Goal: Information Seeking & Learning: Get advice/opinions

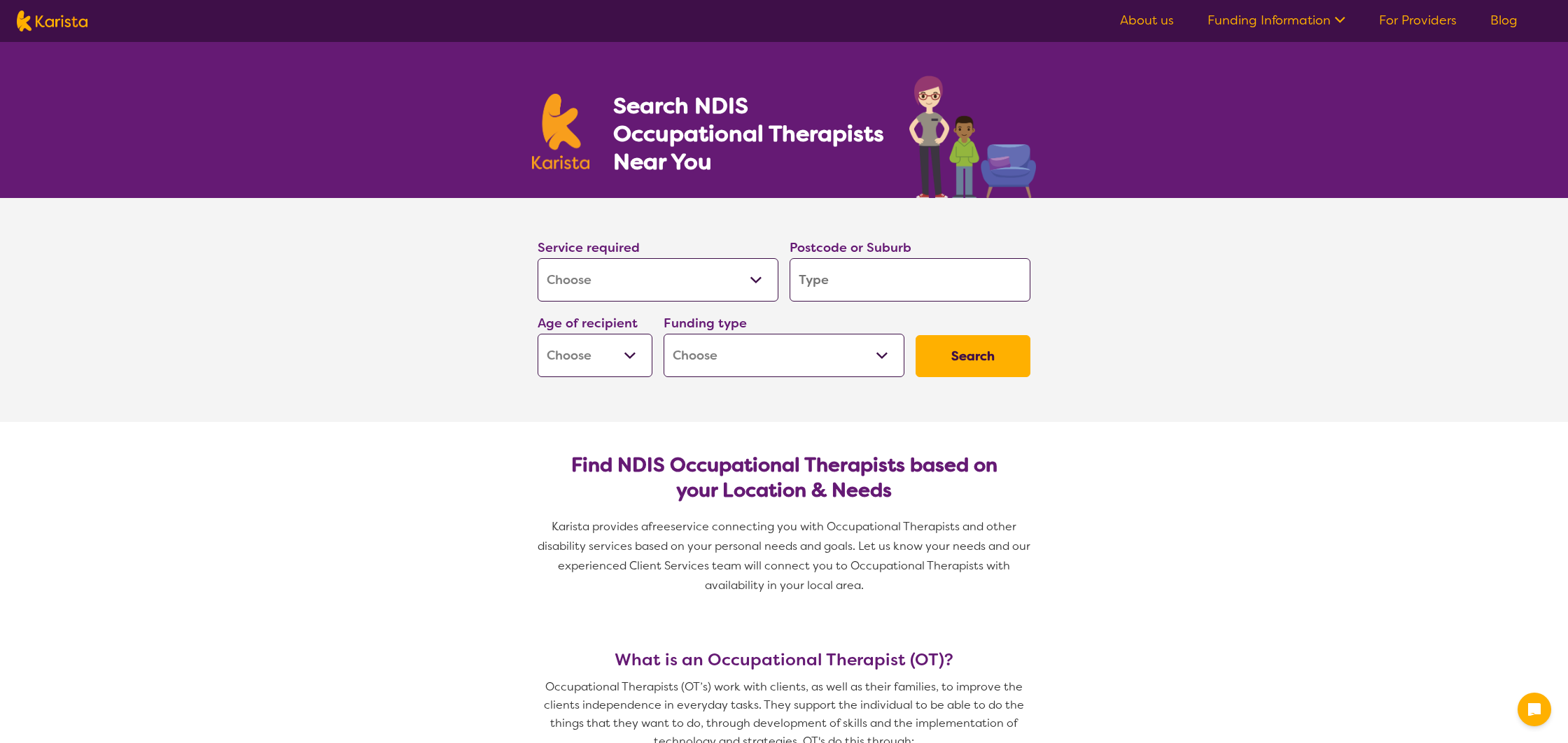
select select "[MEDICAL_DATA]"
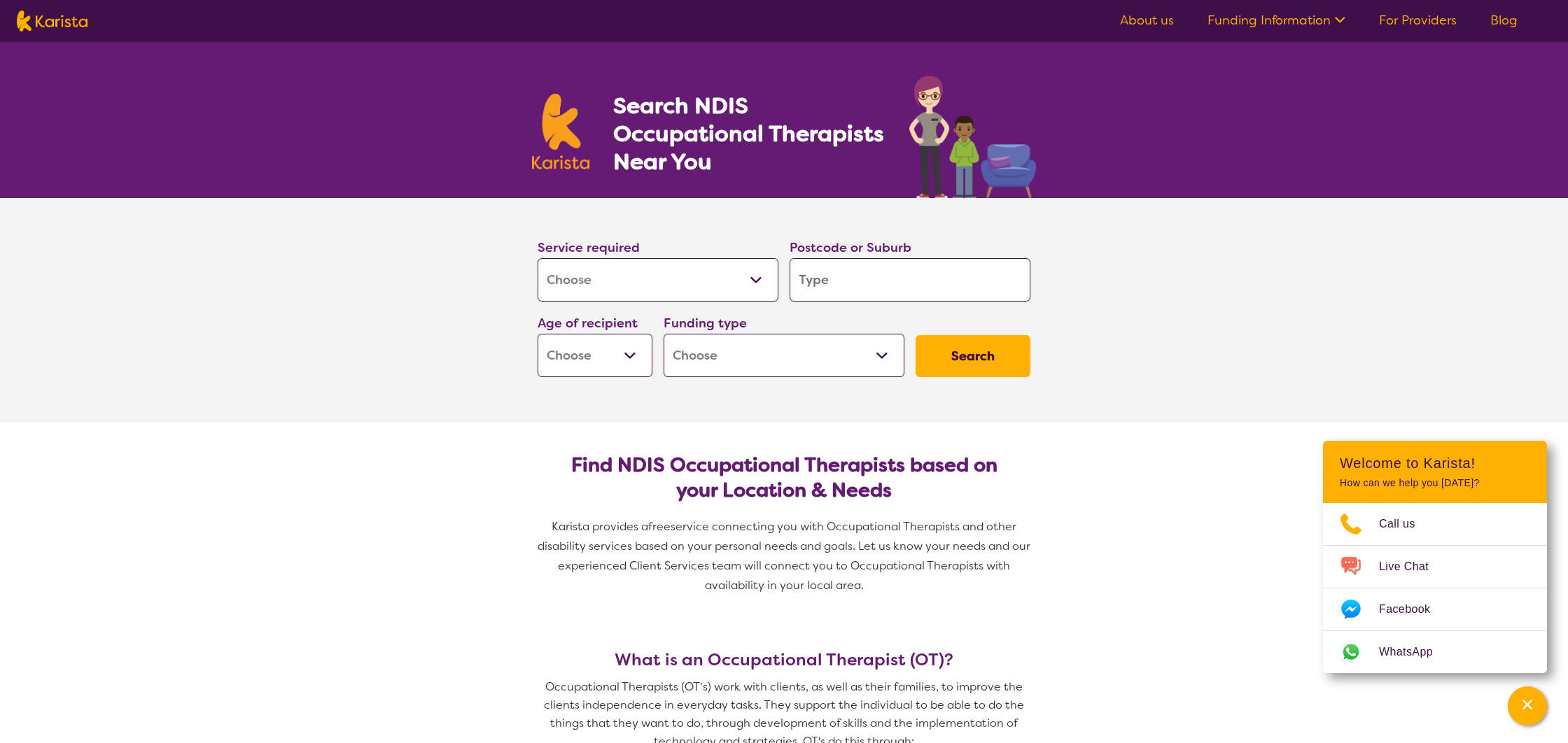
click at [848, 286] on input "search" at bounding box center [910, 280] width 241 height 43
type input "3"
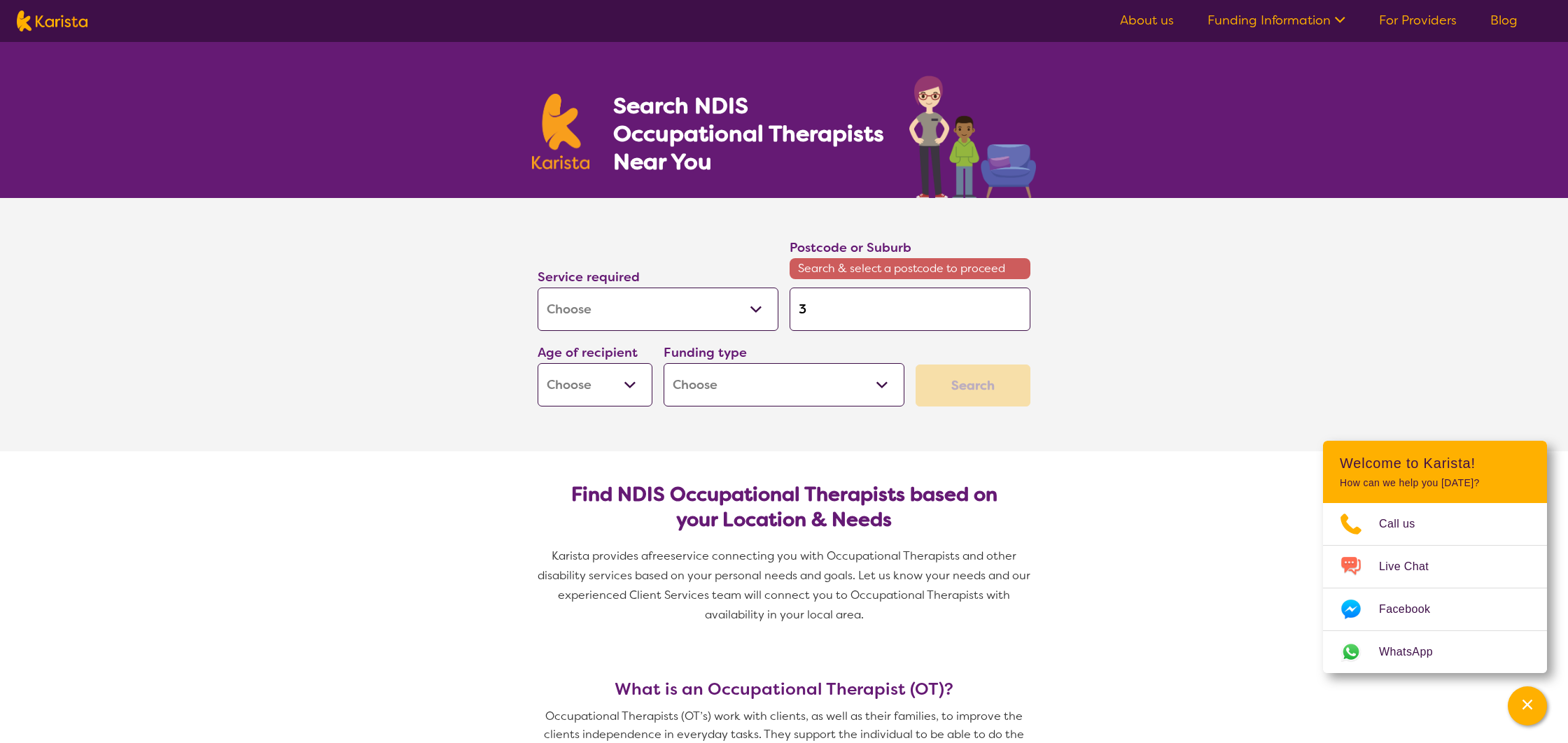
type input "31"
type input "313"
type input "3130"
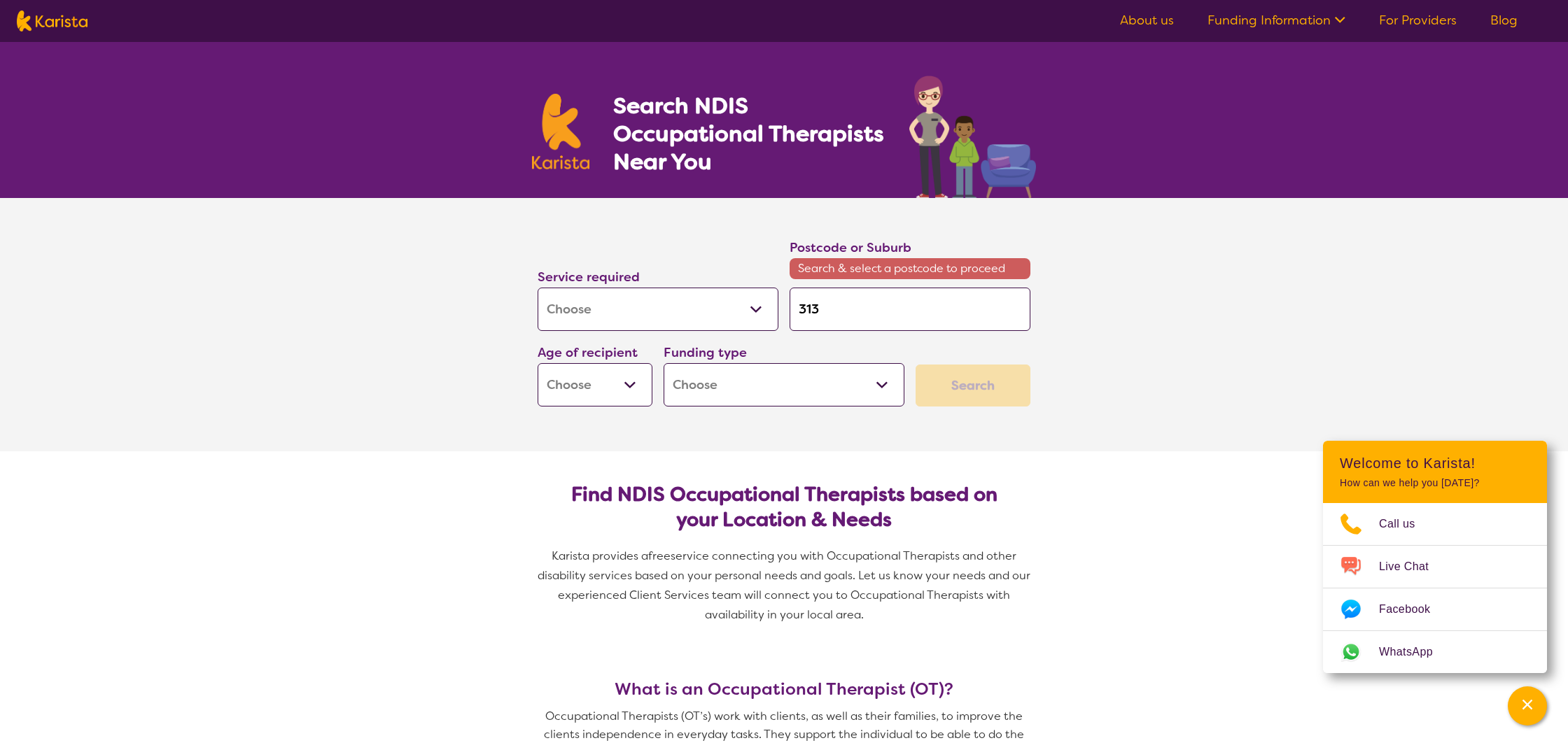
type input "3130"
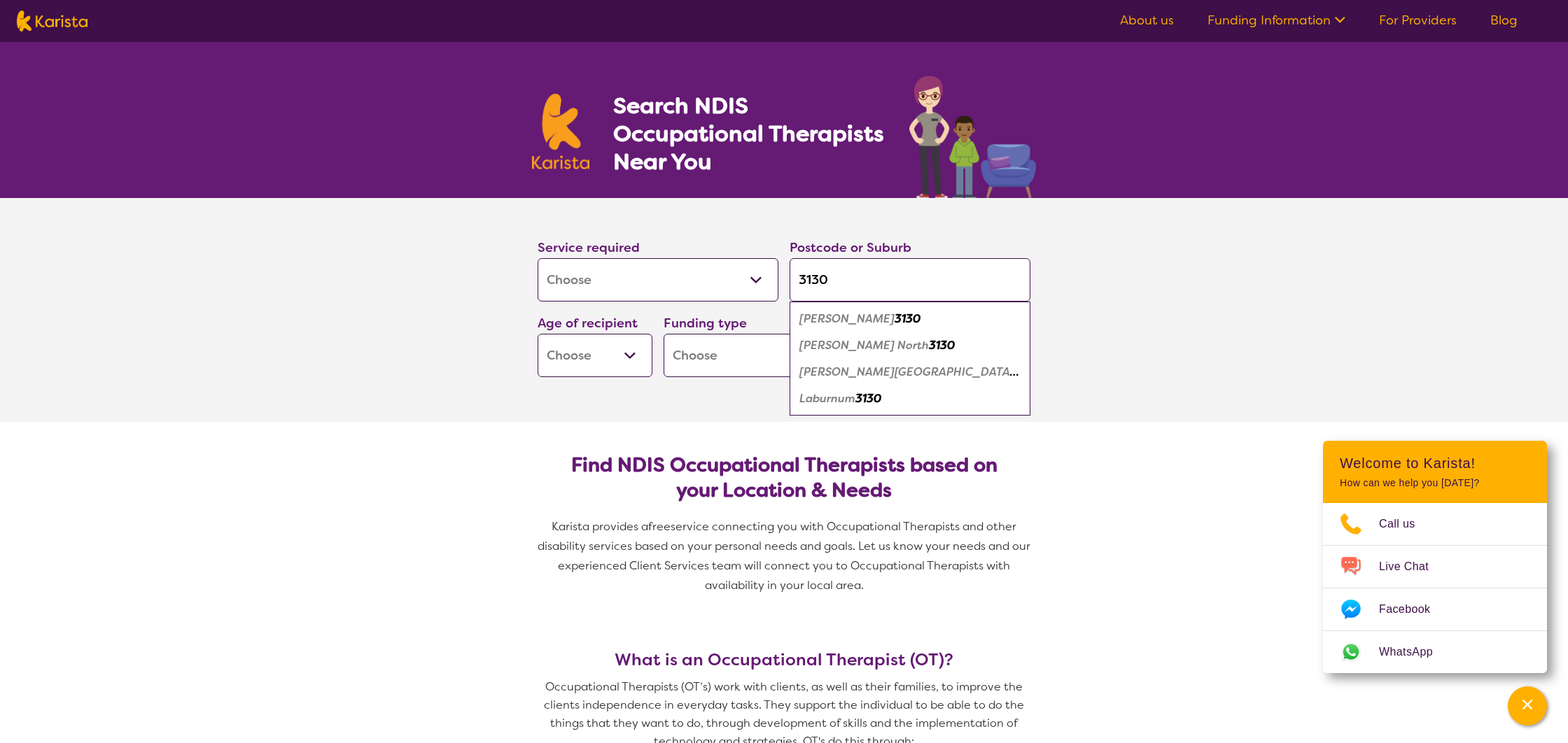
type input "3130"
click at [898, 319] on div "Blackburn 3130" at bounding box center [909, 319] width 227 height 27
click at [637, 359] on select "Early Childhood - 0 to 9 Child - 10 to 11 Adolescent - 12 to 17 Adult - 18 to 6…" at bounding box center [595, 356] width 114 height 43
select select "AD"
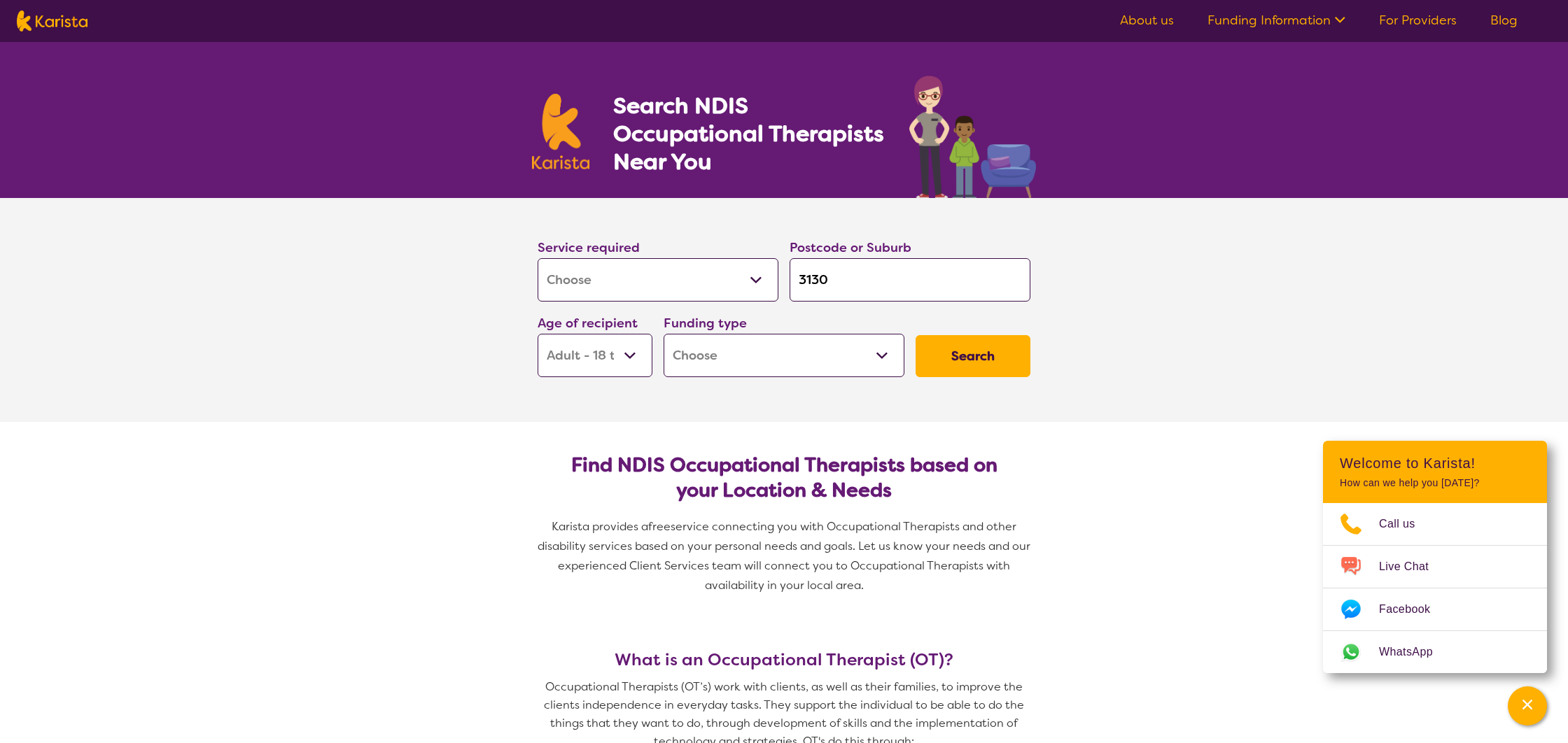
click at [538, 334] on select "Early Childhood - 0 to 9 Child - 10 to 11 Adolescent - 12 to 17 Adult - 18 to 6…" at bounding box center [595, 356] width 114 height 43
select select "AD"
click at [975, 370] on button "Search" at bounding box center [972, 356] width 114 height 42
click at [878, 373] on select "Home Care Package (HCP) National Disability Insurance Scheme (NDIS) I don't know" at bounding box center [784, 356] width 241 height 43
select select "NDIS"
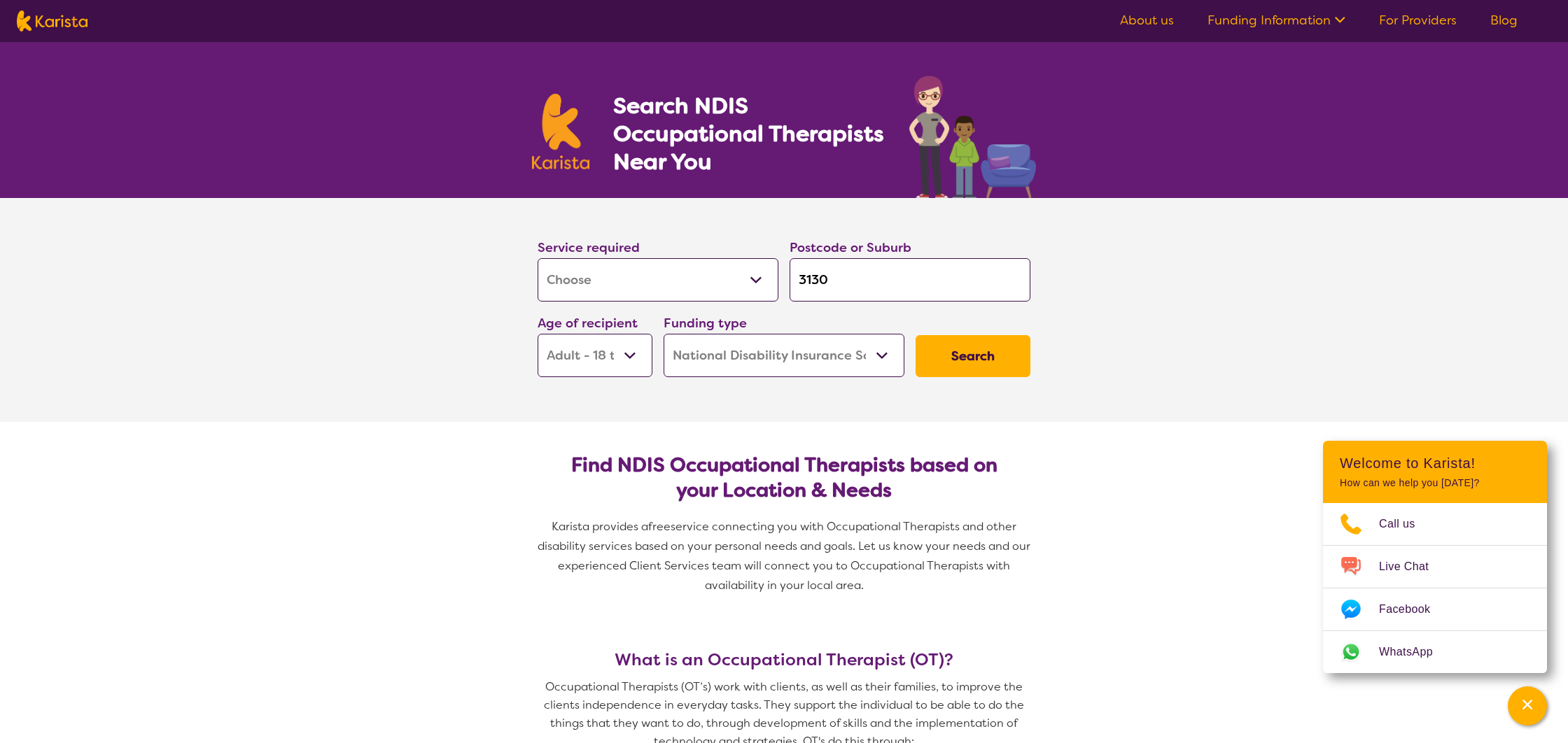
click at [664, 334] on select "Home Care Package (HCP) National Disability Insurance Scheme (NDIS) I don't know" at bounding box center [784, 356] width 241 height 43
select select "NDIS"
click at [925, 361] on button "Search" at bounding box center [972, 356] width 114 height 42
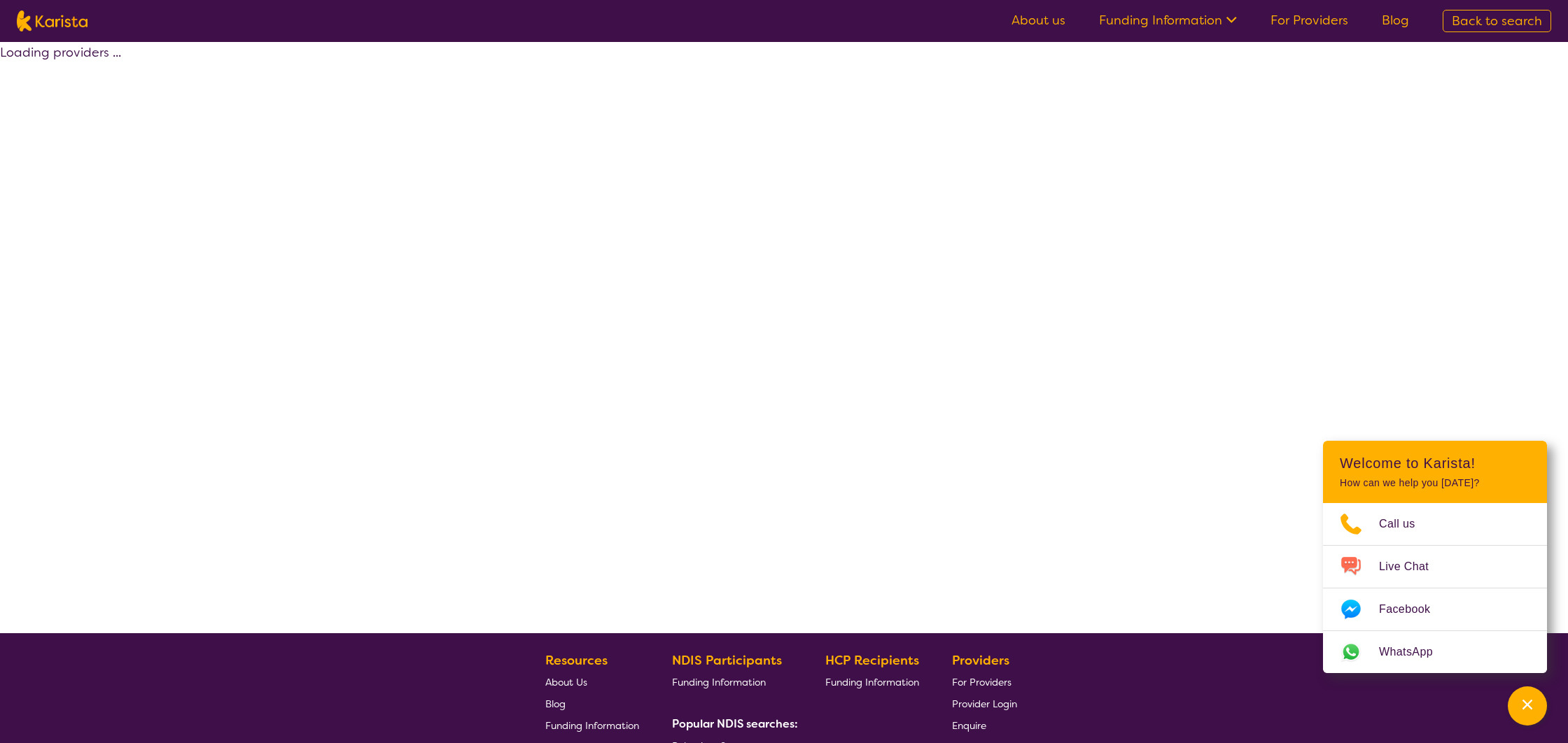
select select "by_score"
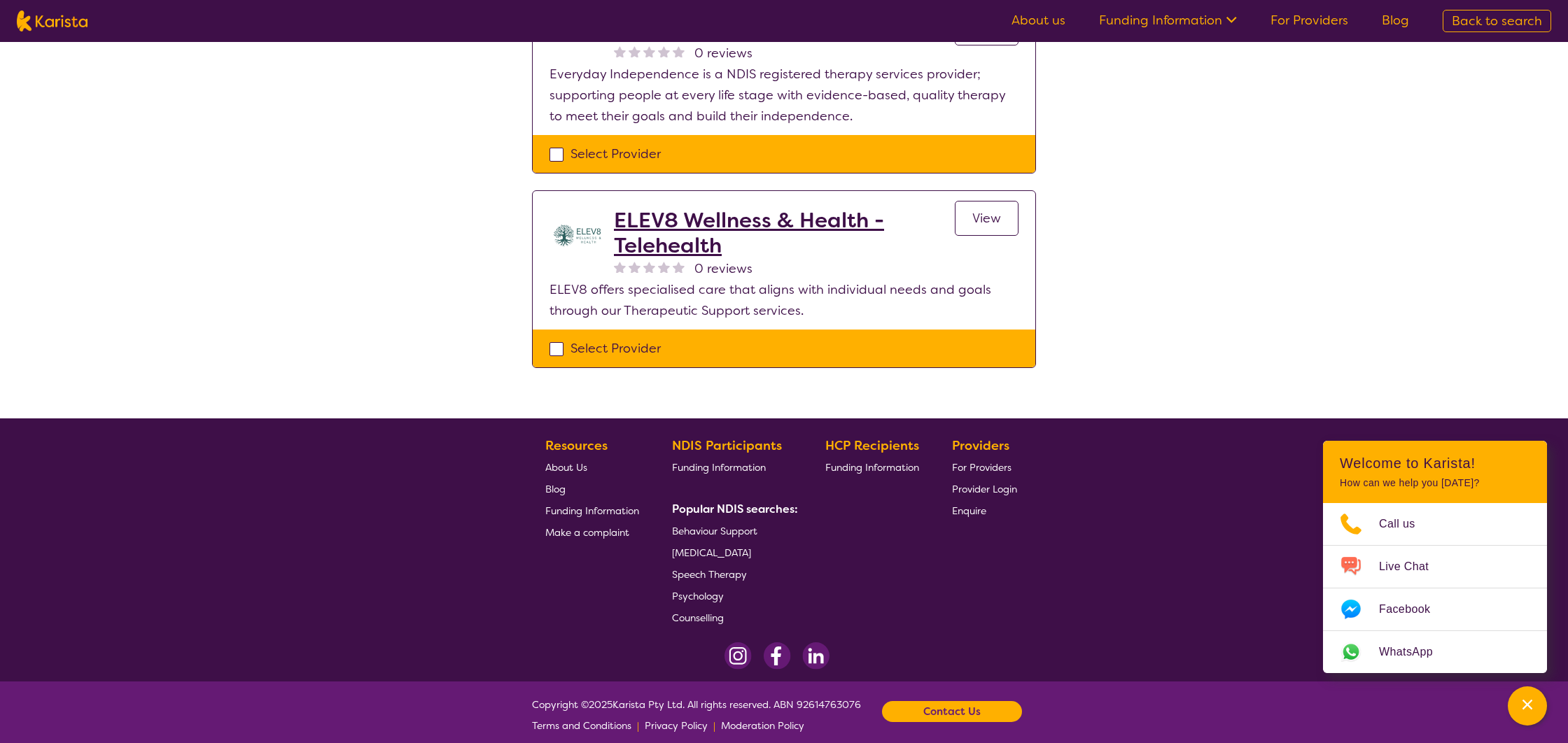
scroll to position [1547, 0]
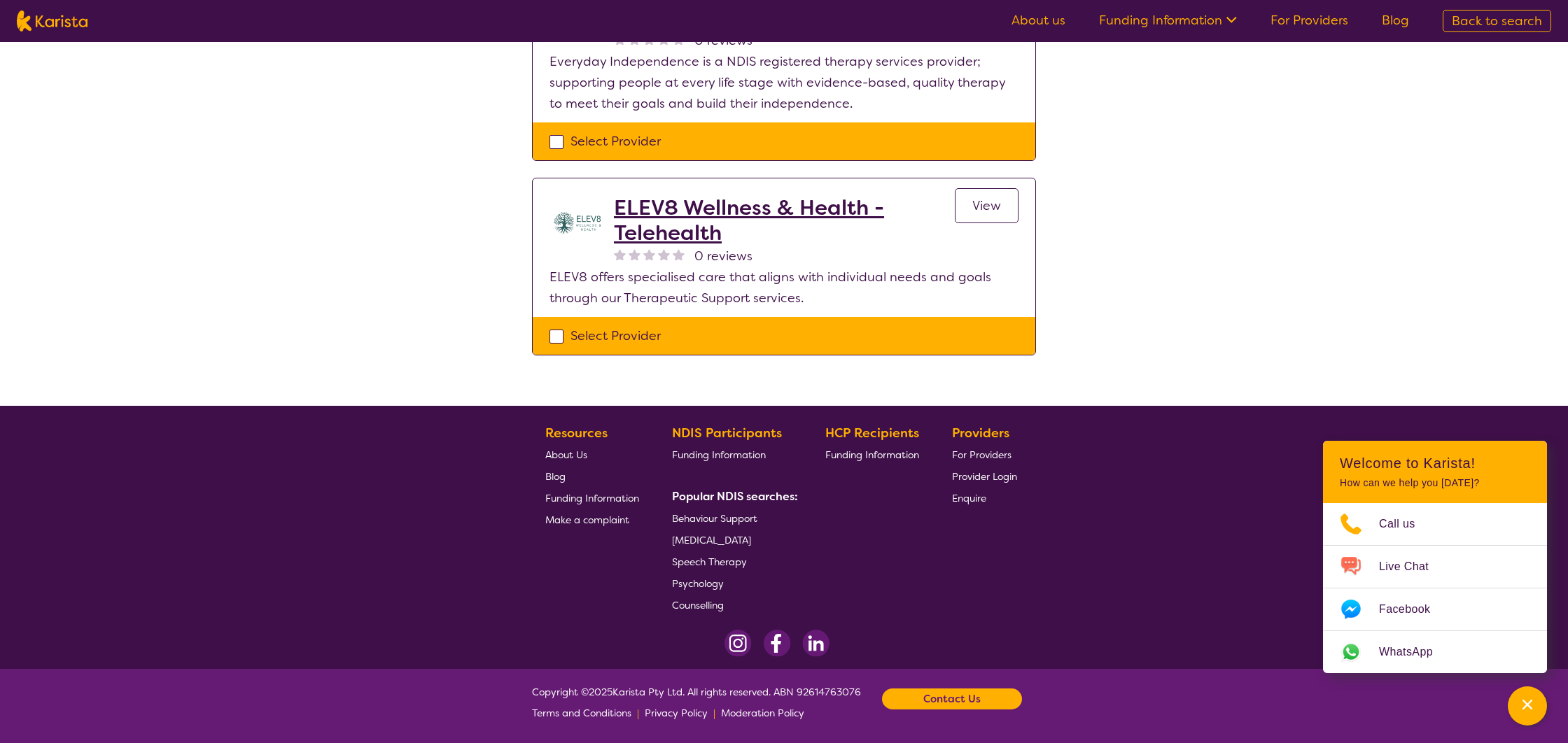
click at [1497, 12] on link "Back to search" at bounding box center [1497, 21] width 109 height 22
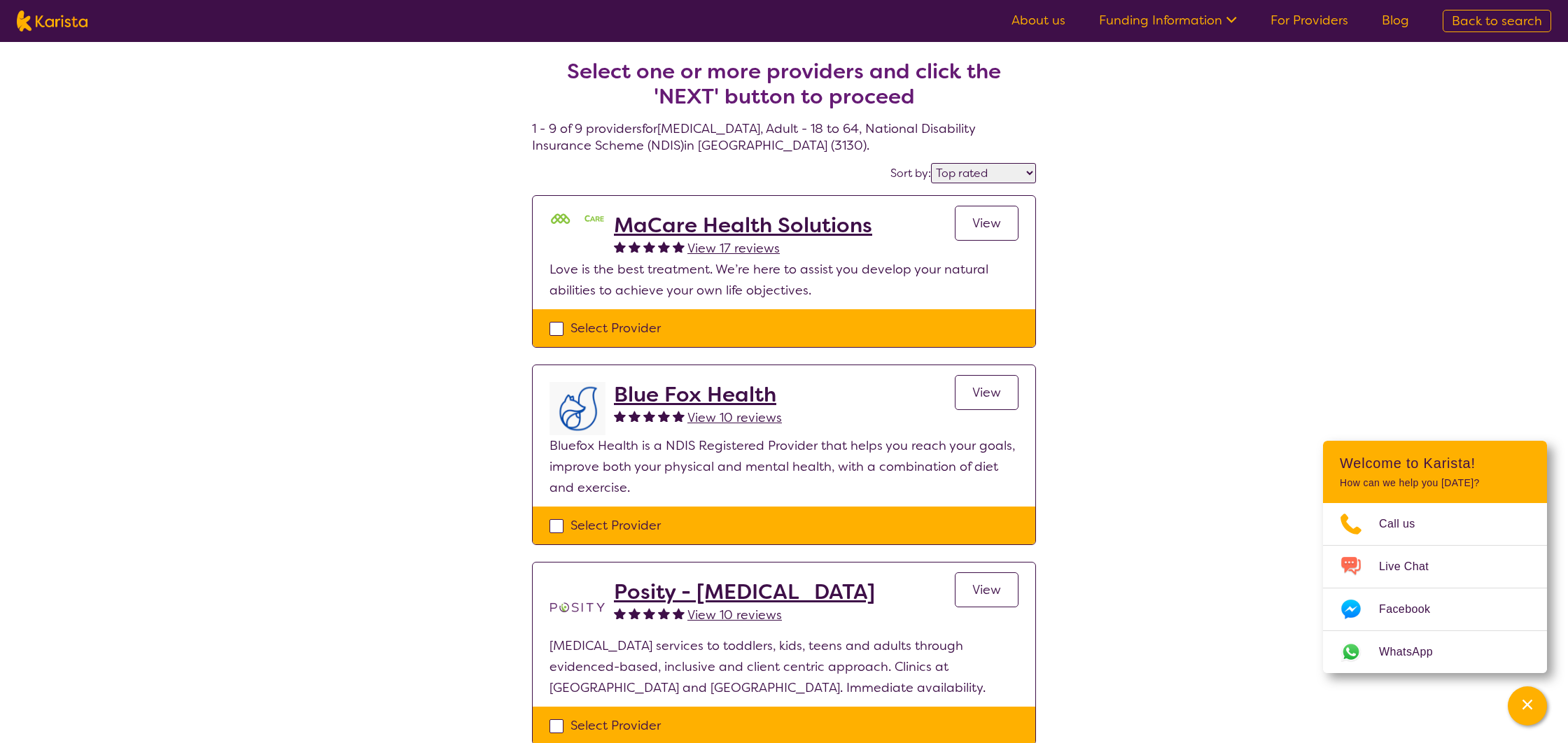
select select "[MEDICAL_DATA]"
select select "AD"
select select "NDIS"
select select "[MEDICAL_DATA]"
select select "AD"
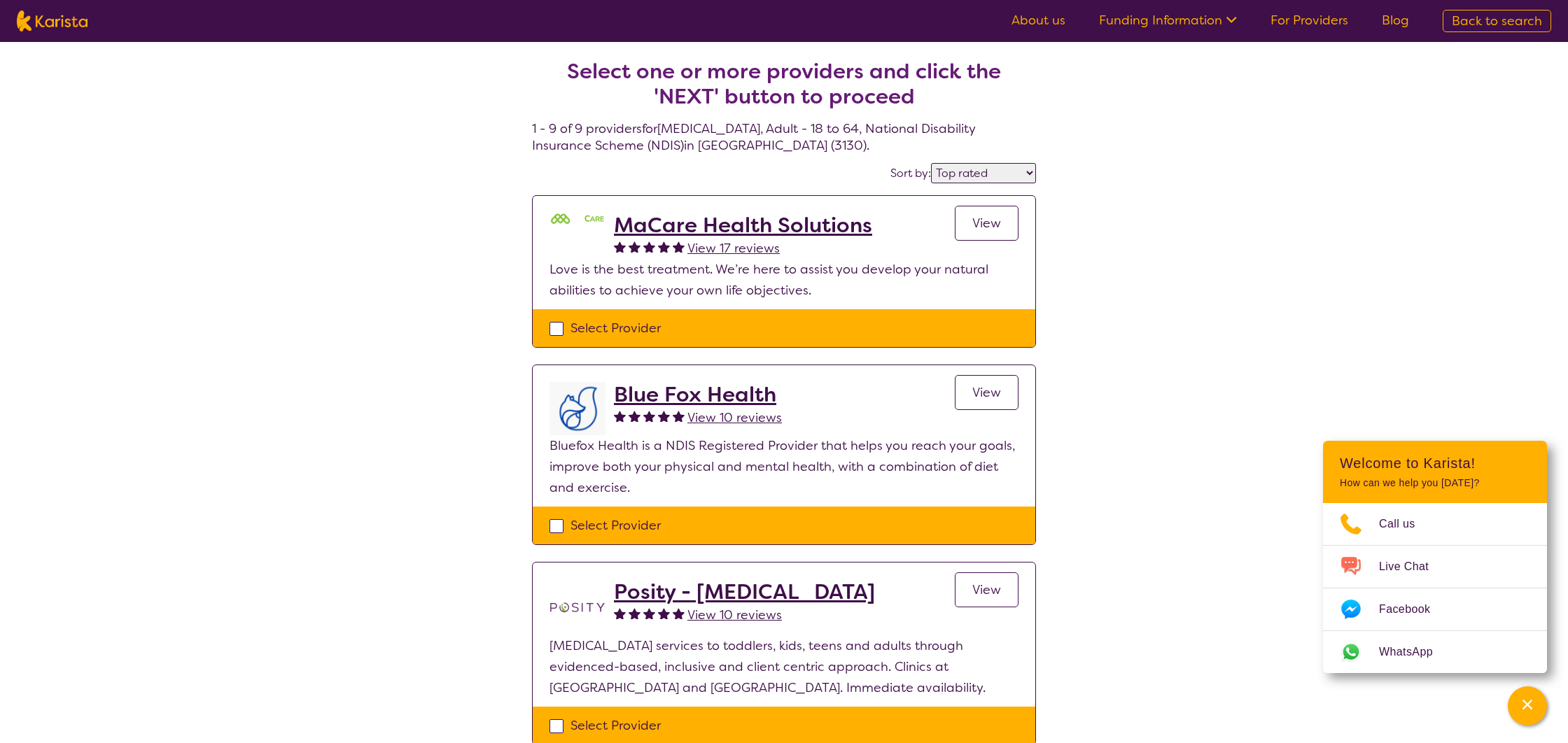
select select "NDIS"
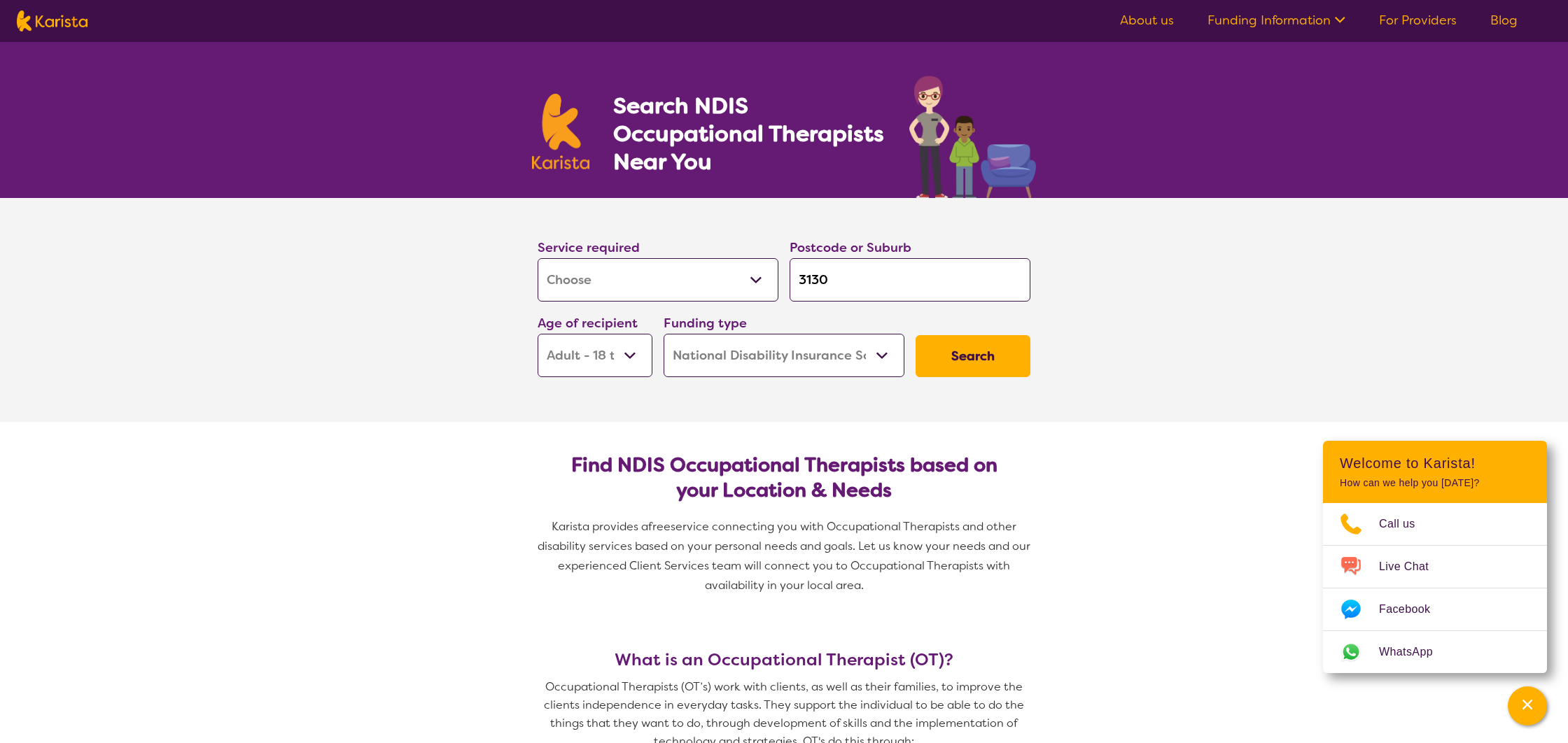
scroll to position [1, 0]
click at [673, 297] on select "Allied Health Assistant Assessment (ADHD or Autism) Behaviour support Counselli…" at bounding box center [658, 279] width 241 height 43
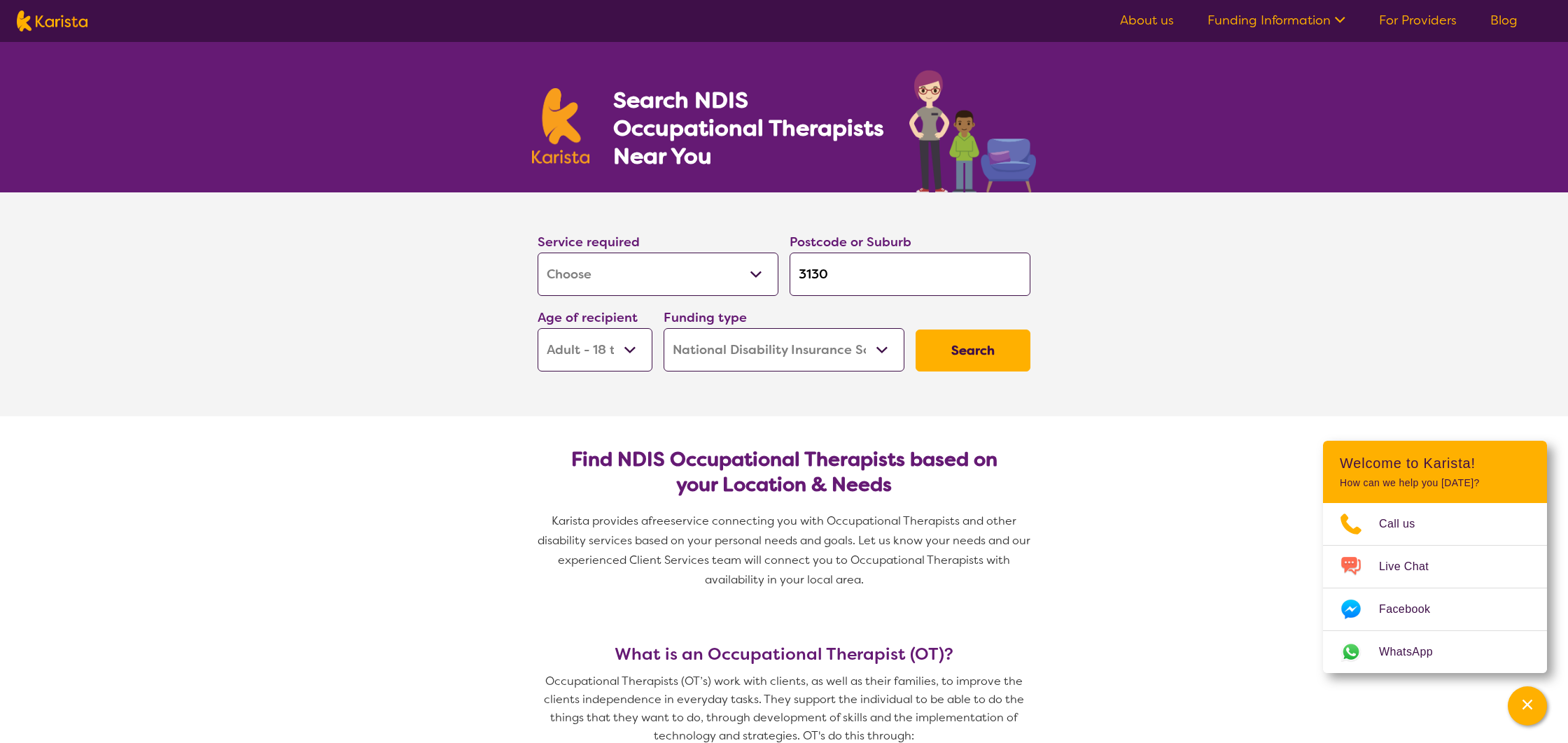
scroll to position [8, 0]
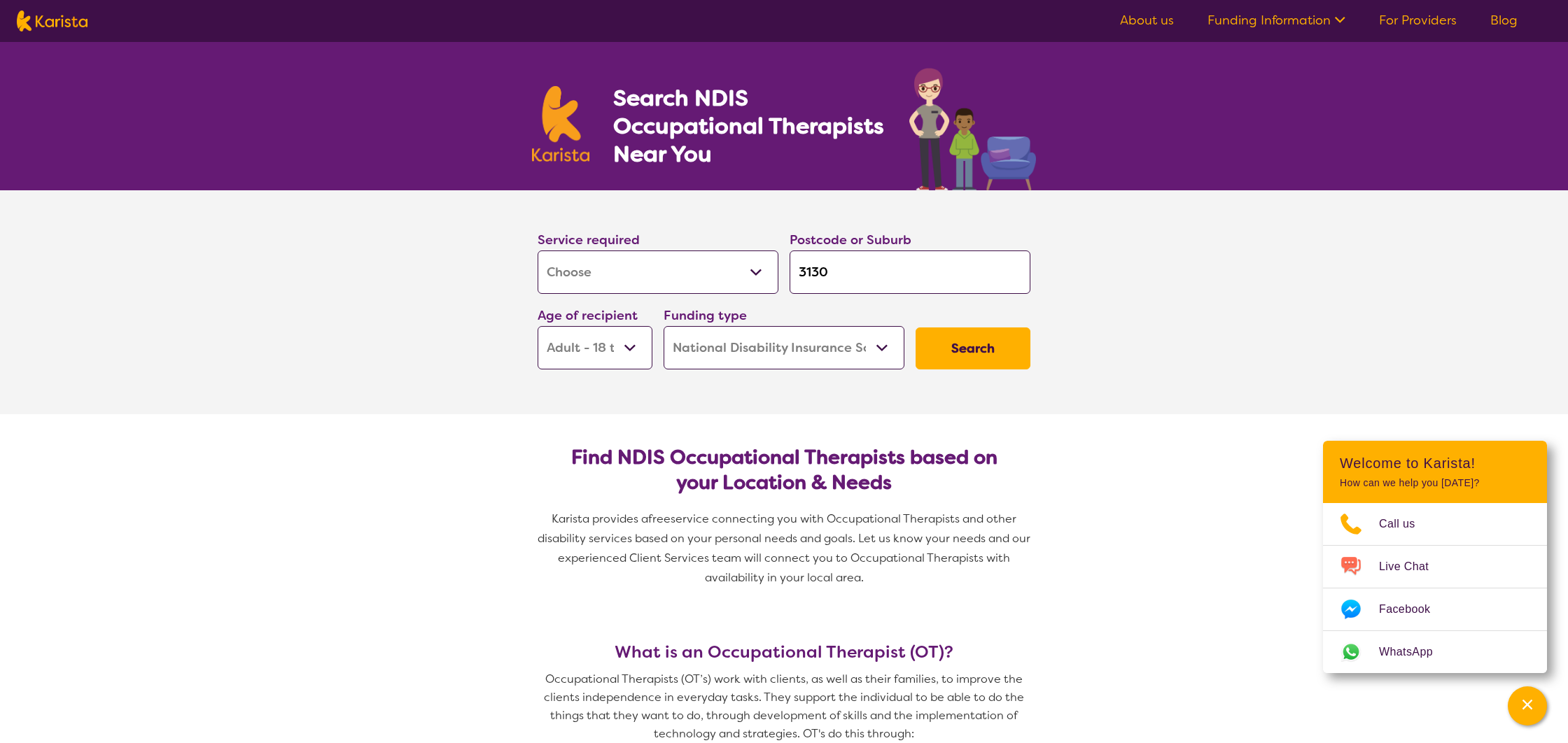
click at [538, 251] on select "Allied Health Assistant Assessment (ADHD or Autism) Behaviour support Counselli…" at bounding box center [658, 272] width 241 height 43
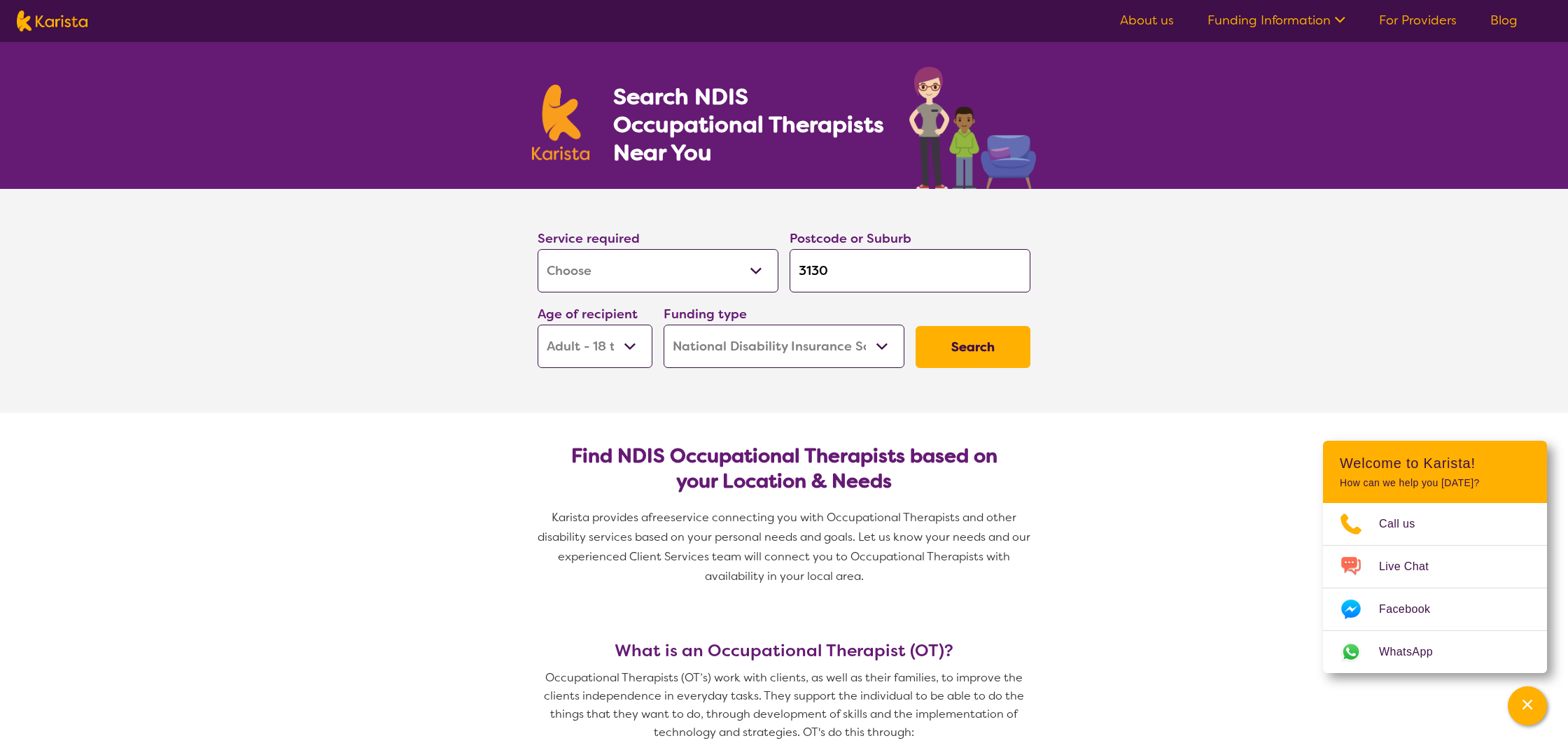
scroll to position [10, 0]
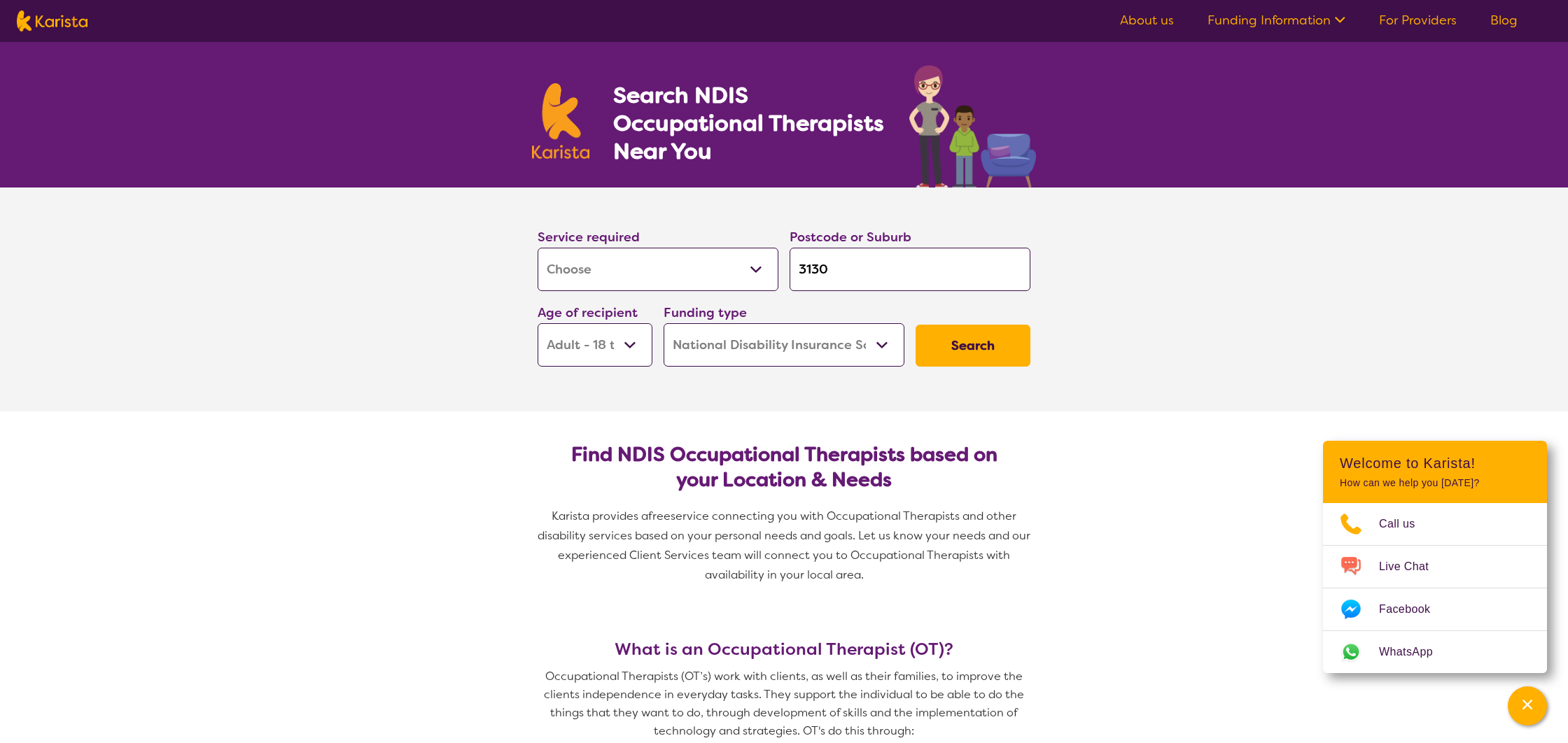
click at [975, 356] on button "Search" at bounding box center [972, 345] width 114 height 42
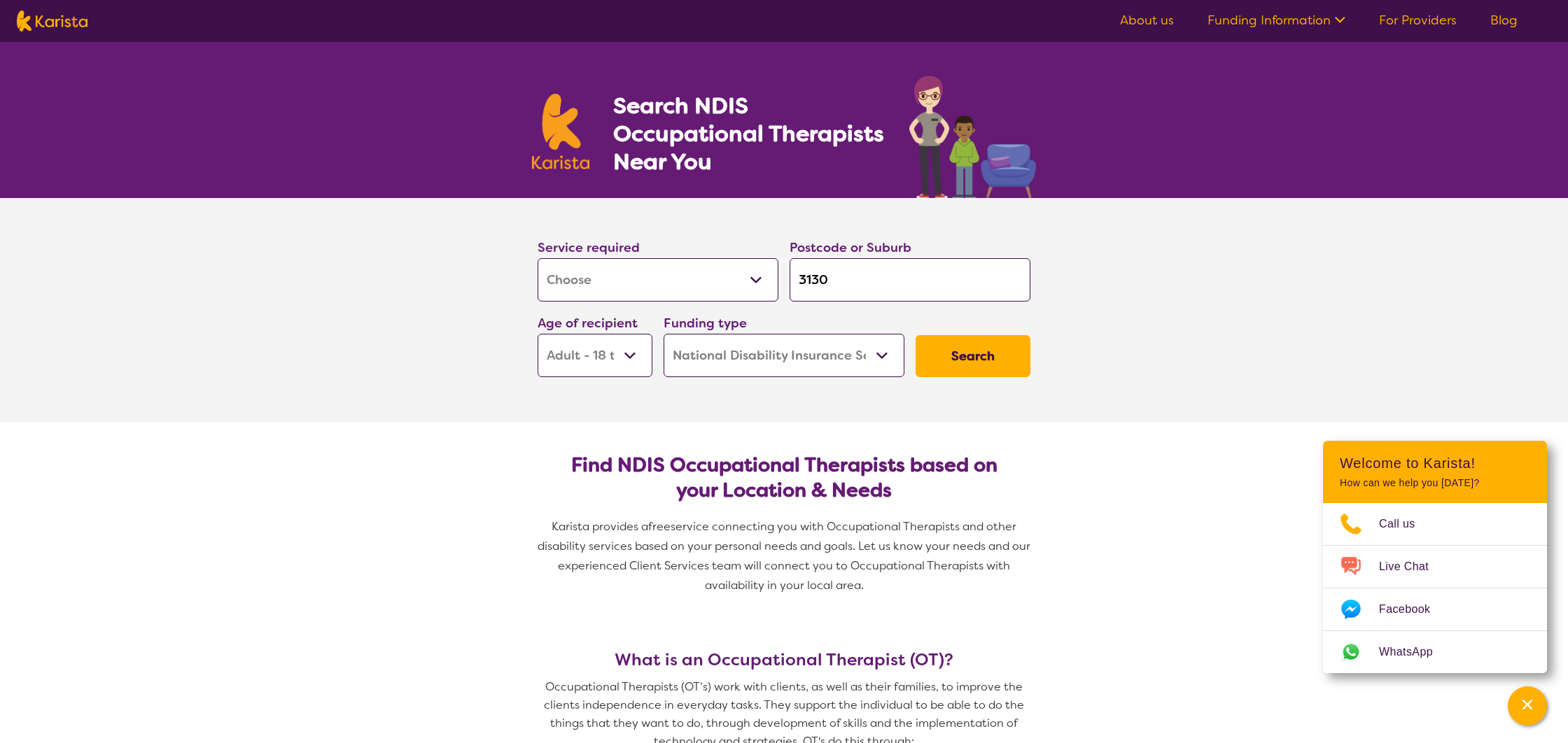
select select "by_score"
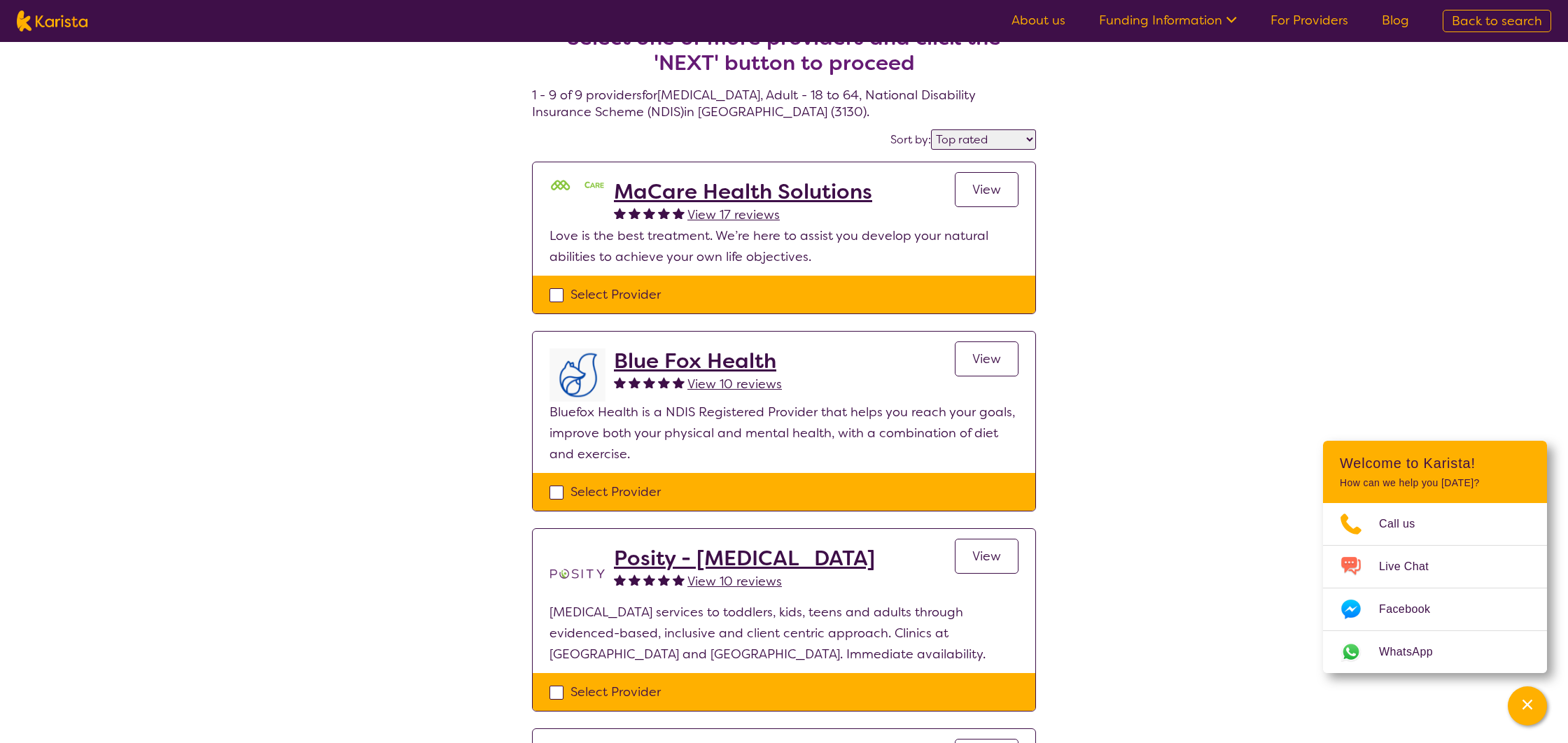
scroll to position [34, 0]
click at [983, 145] on select "Highly reviewed Top rated" at bounding box center [983, 139] width 105 height 20
click at [933, 129] on select "Highly reviewed Top rated" at bounding box center [983, 139] width 105 height 20
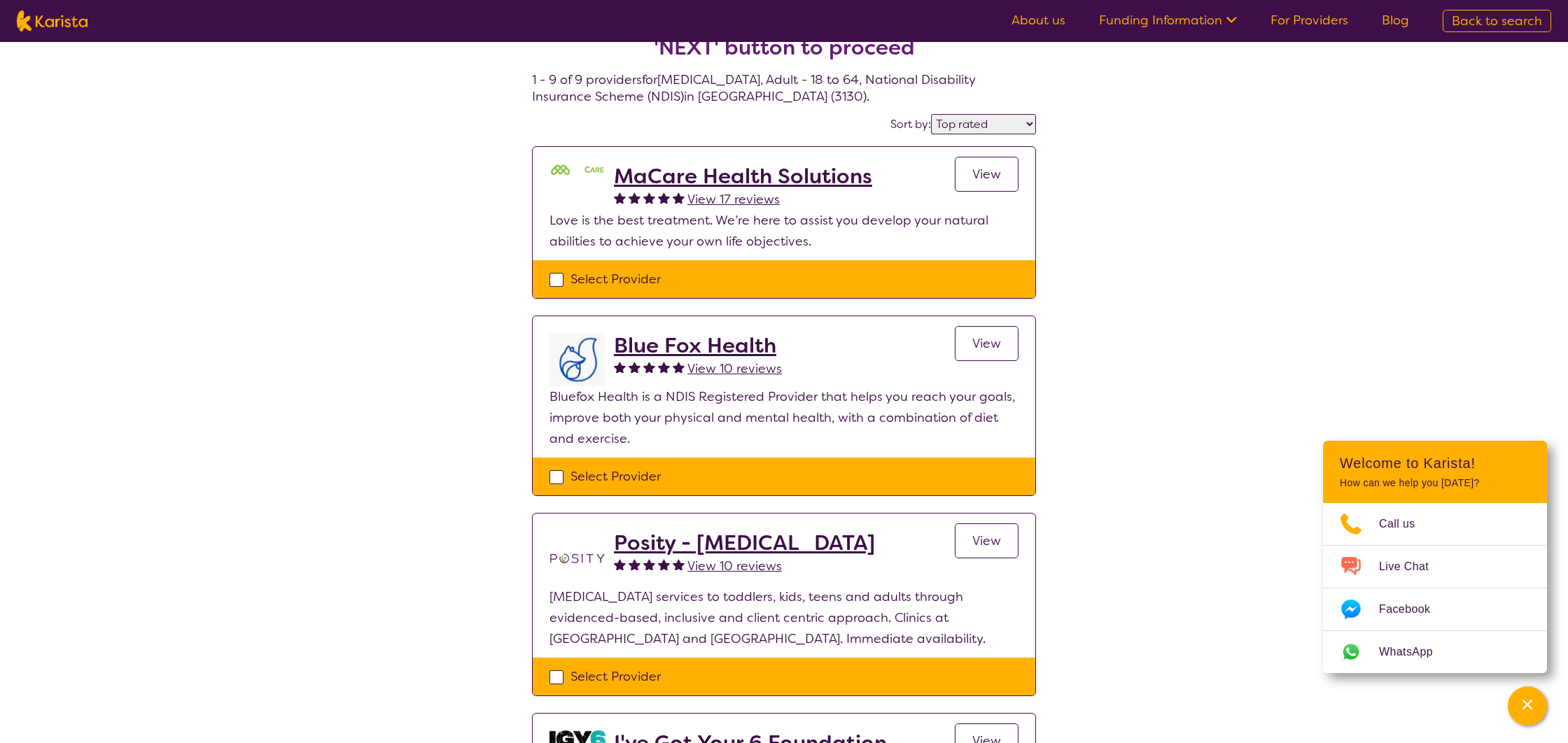
scroll to position [0, 0]
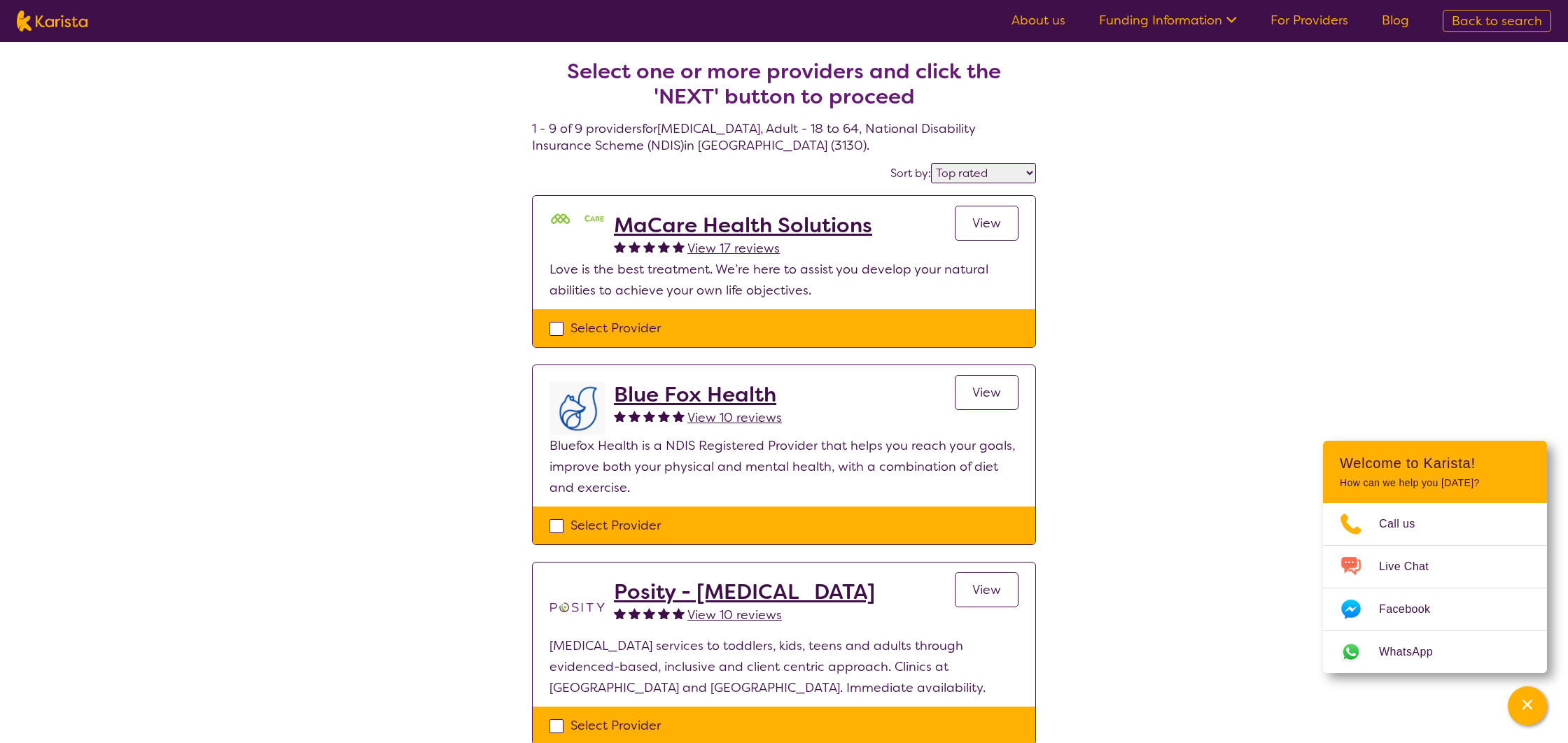
click at [733, 218] on h2 "MaCare Health Solutions" at bounding box center [743, 225] width 258 height 25
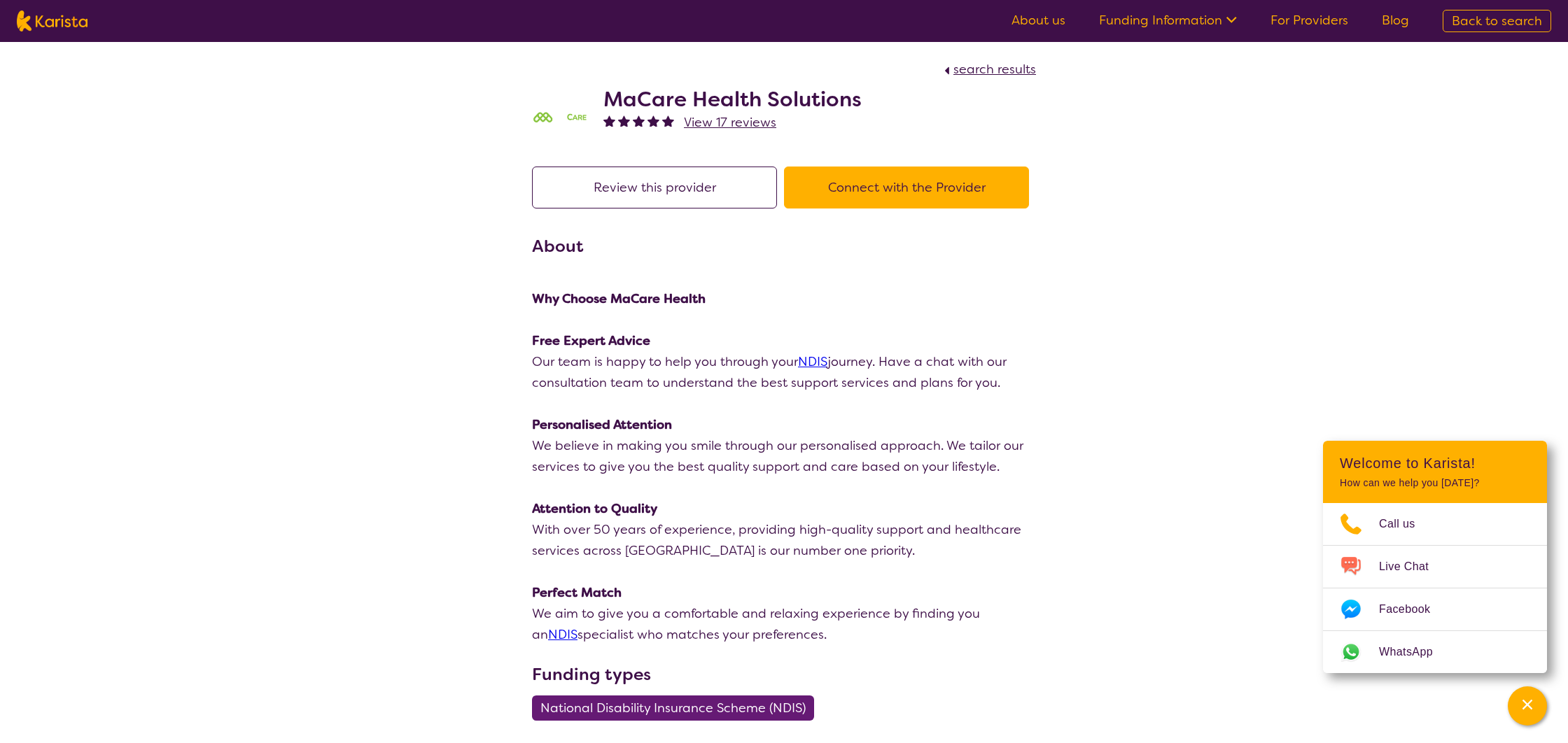
click at [956, 72] on span "search results" at bounding box center [995, 69] width 83 height 17
select select "by_score"
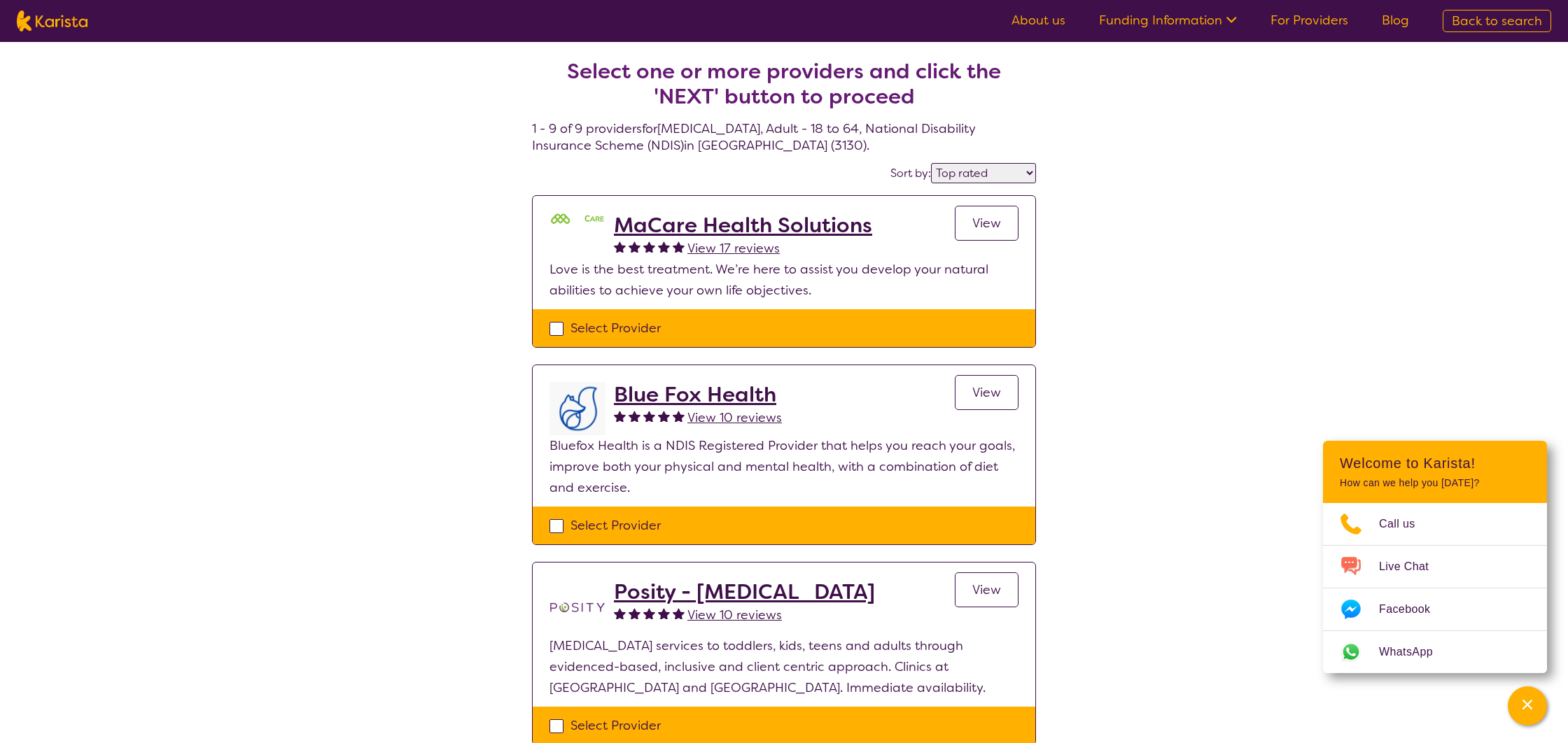
click at [1482, 18] on span "Back to search" at bounding box center [1496, 20] width 91 height 17
select select "[MEDICAL_DATA]"
select select "AD"
select select "NDIS"
select select "[MEDICAL_DATA]"
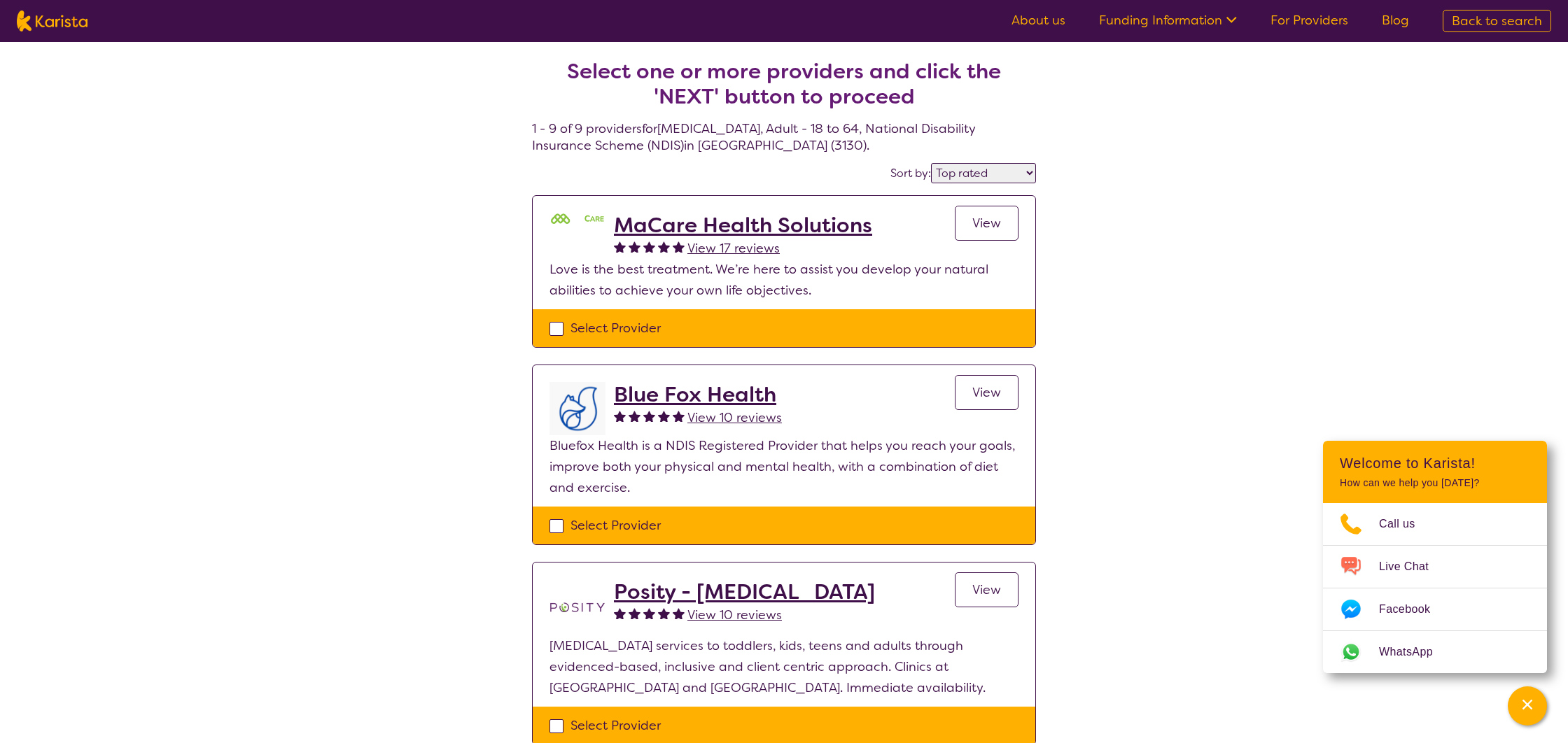
select select "AD"
select select "NDIS"
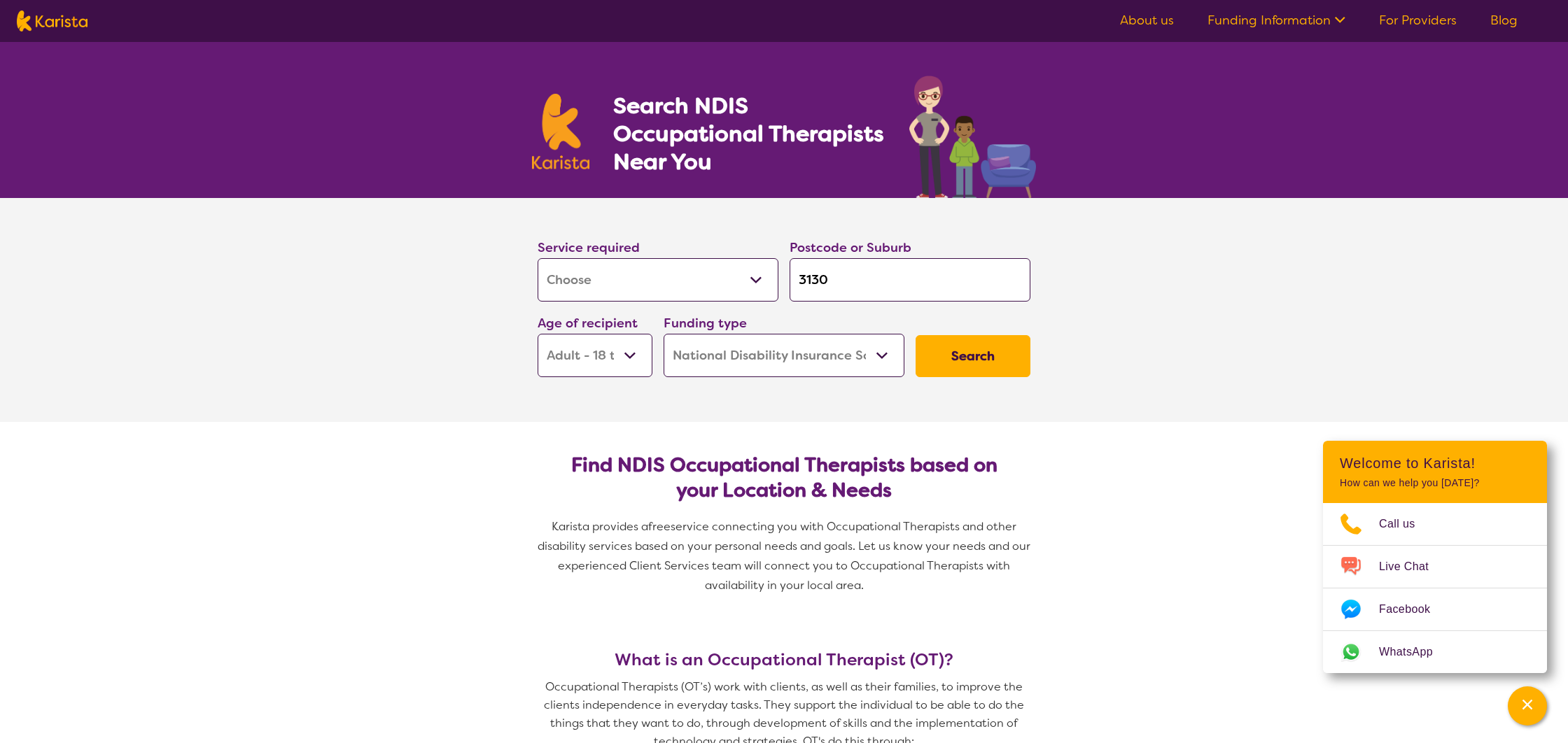
click at [665, 282] on select "Allied Health Assistant Assessment (ADHD or Autism) Behaviour support Counselli…" at bounding box center [658, 280] width 241 height 43
click at [853, 293] on input "3130" at bounding box center [910, 280] width 241 height 43
drag, startPoint x: 775, startPoint y: 286, endPoint x: 641, endPoint y: 287, distance: 134.0
click at [641, 287] on div "Service required Allied Health Assistant Assessment (ADHD or Autism) Behaviour …" at bounding box center [783, 307] width 504 height 151
type input "3"
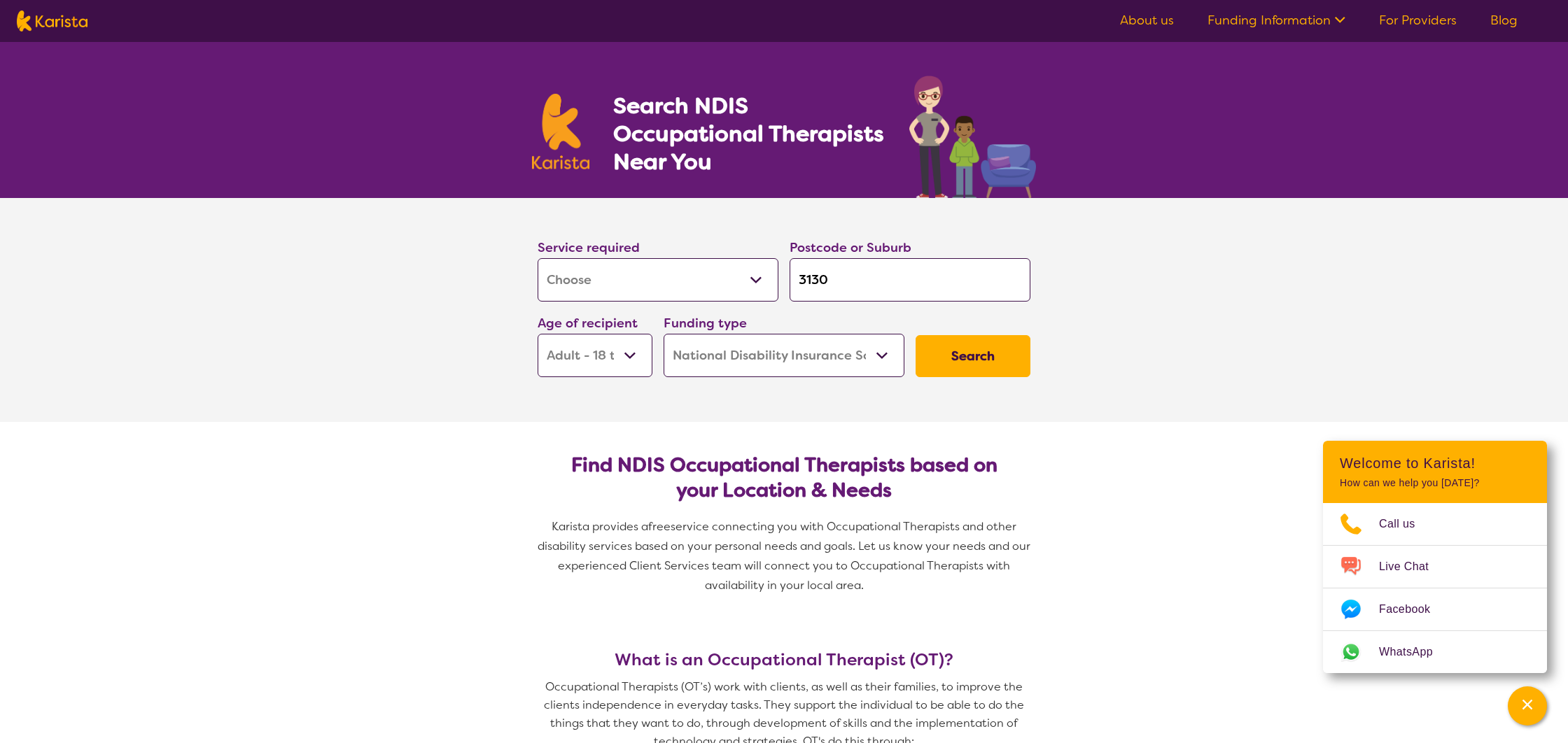
type input "3"
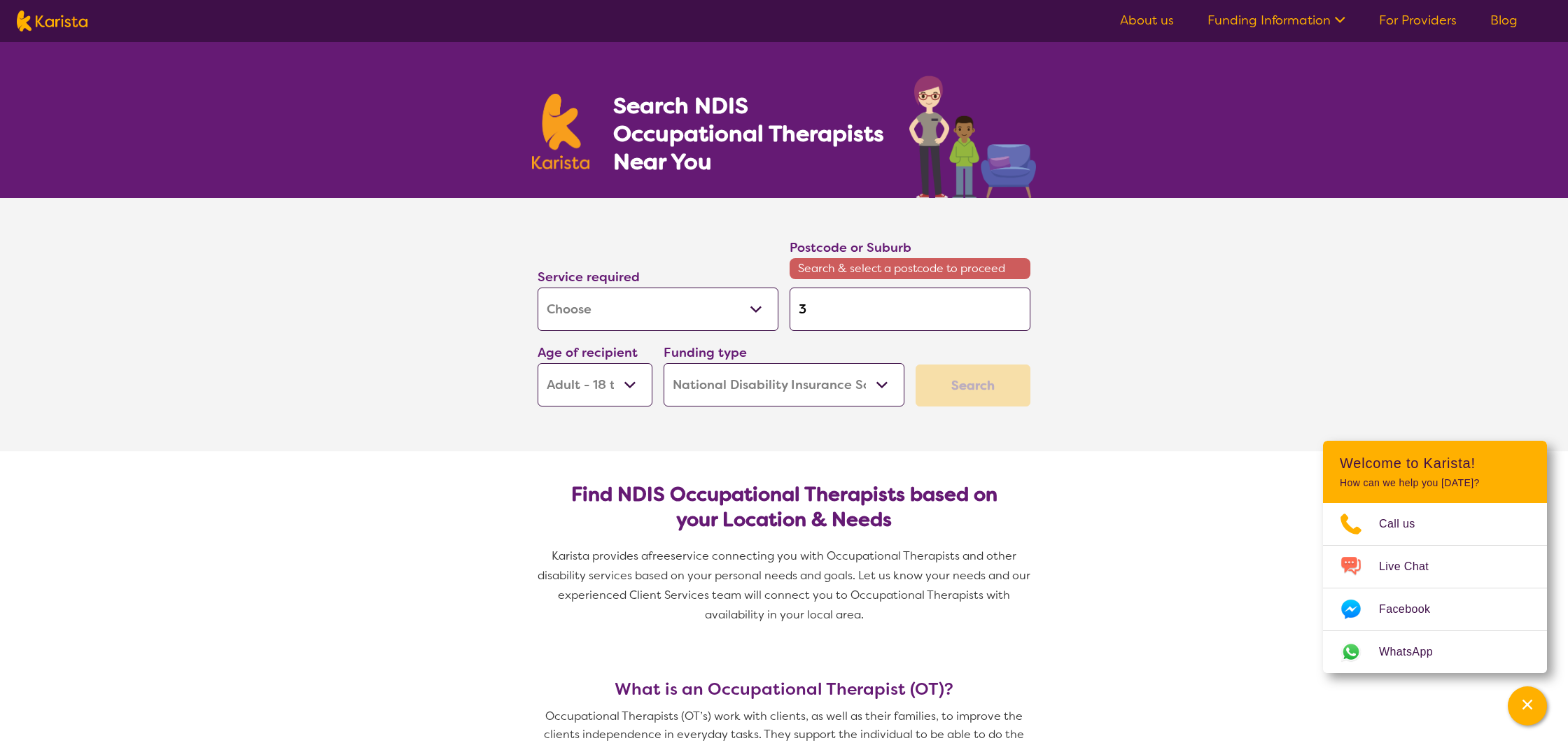
type input "31"
type input "313"
type input "3130"
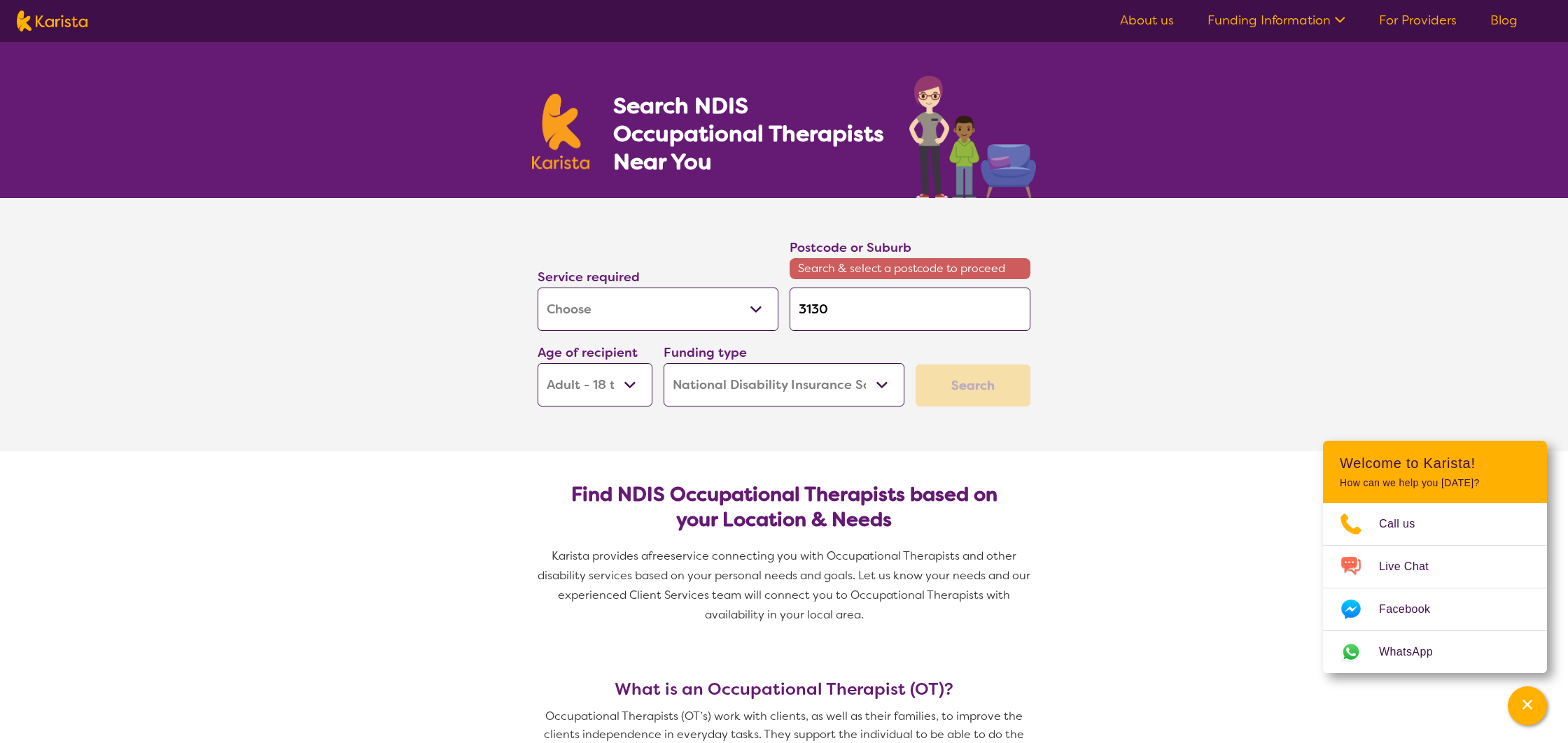
type input "3130"
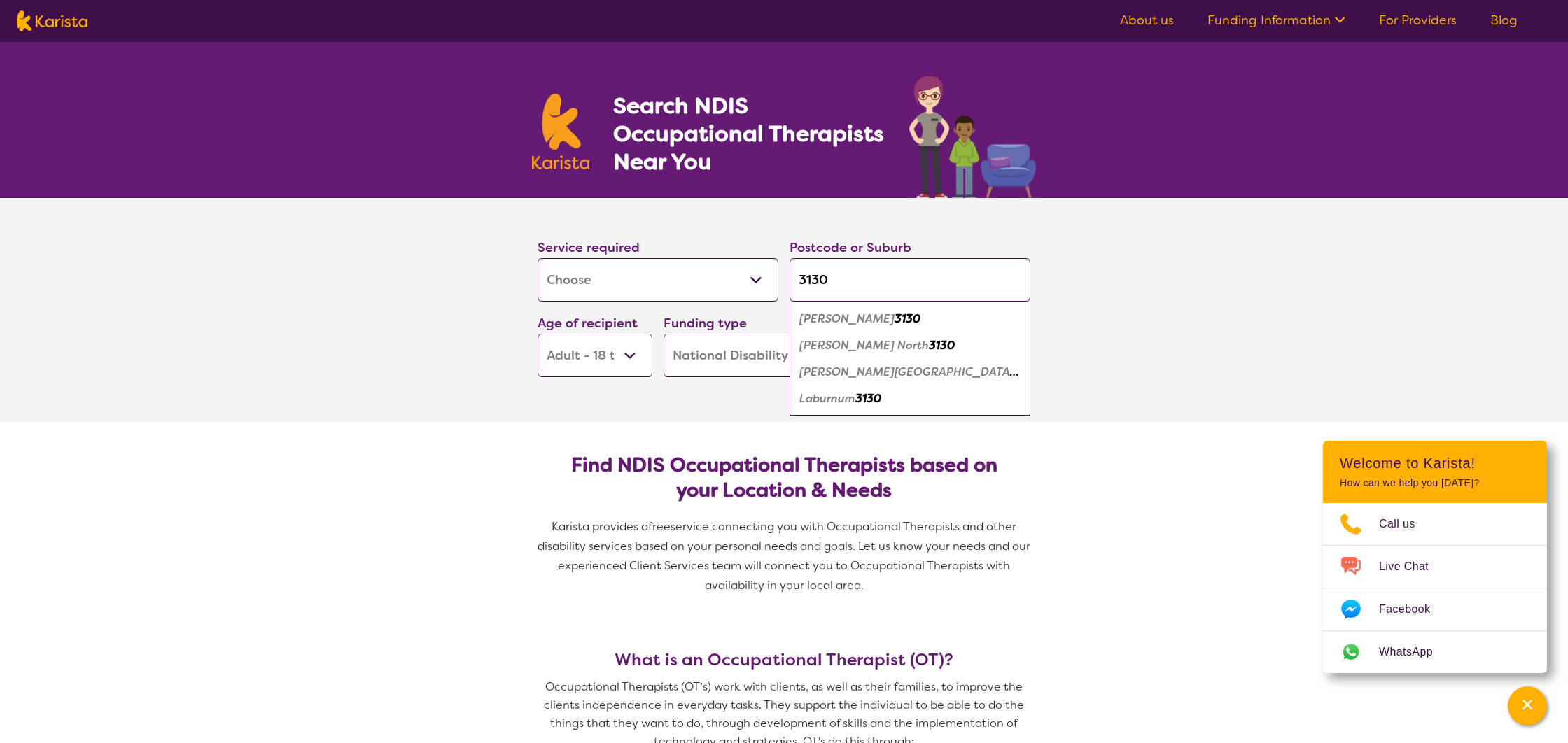
drag, startPoint x: 949, startPoint y: 335, endPoint x: 928, endPoint y: 343, distance: 22.5
click at [949, 335] on div "Blackburn North 3130" at bounding box center [909, 345] width 227 height 27
click at [948, 349] on button "Search" at bounding box center [972, 356] width 114 height 42
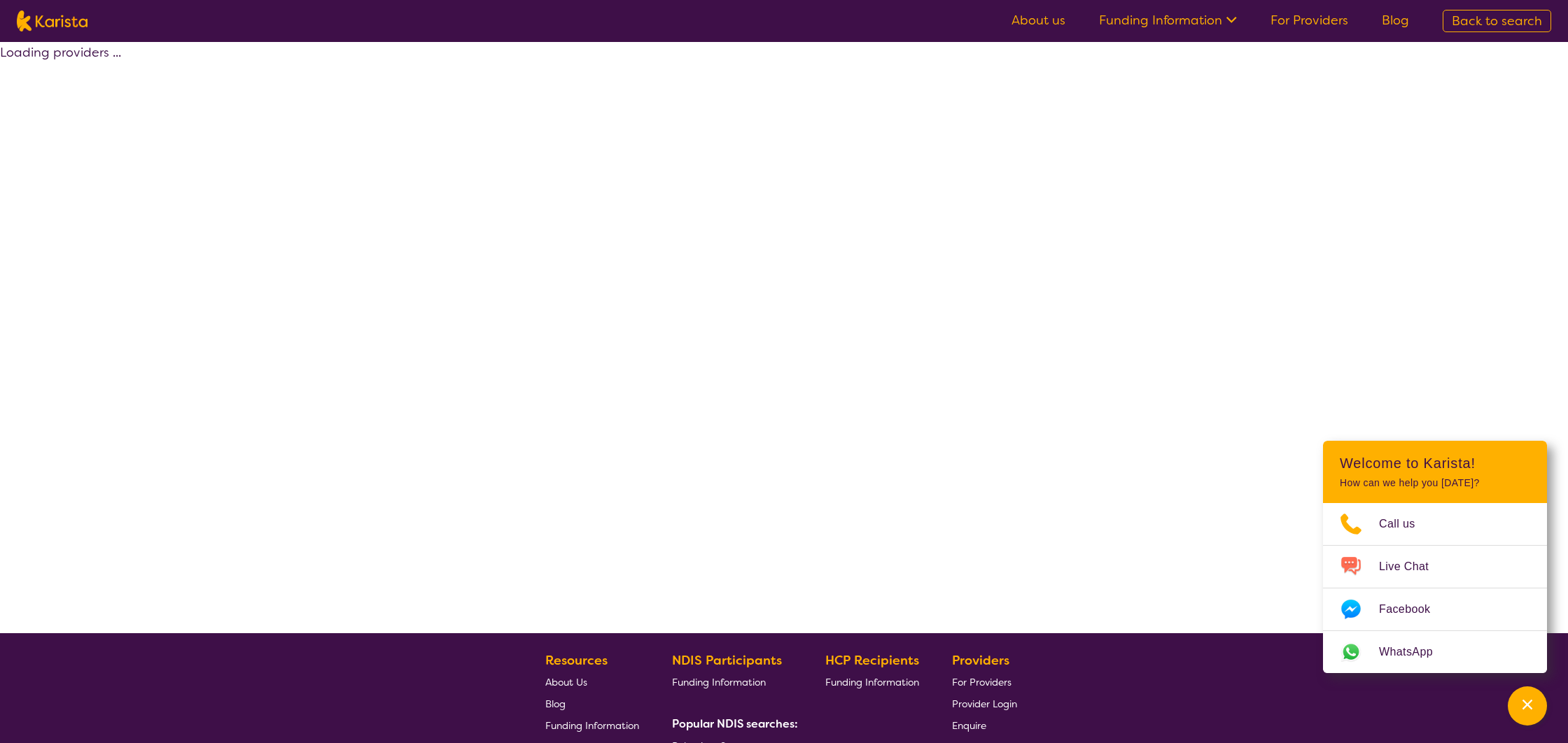
select select "by_score"
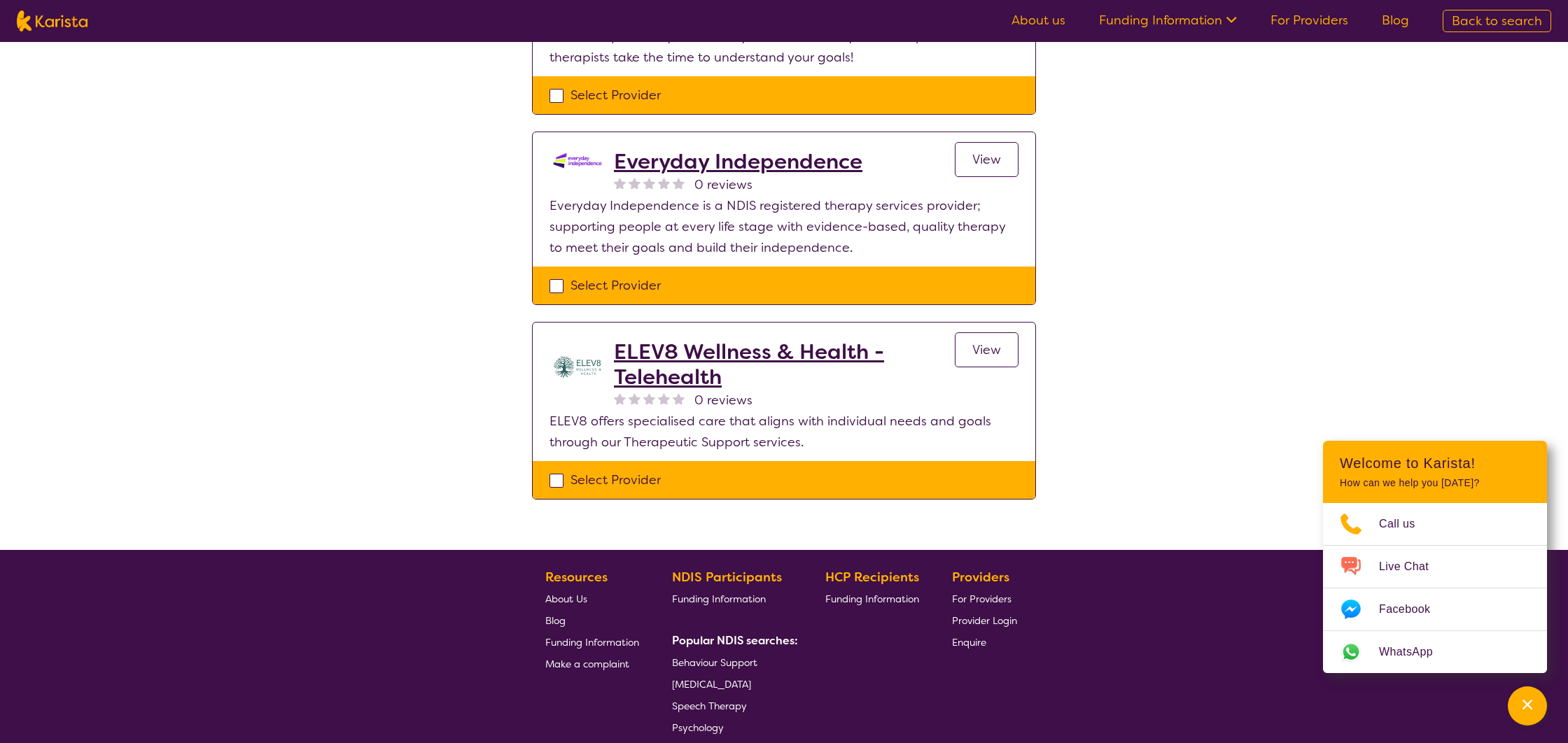
scroll to position [1400, 0]
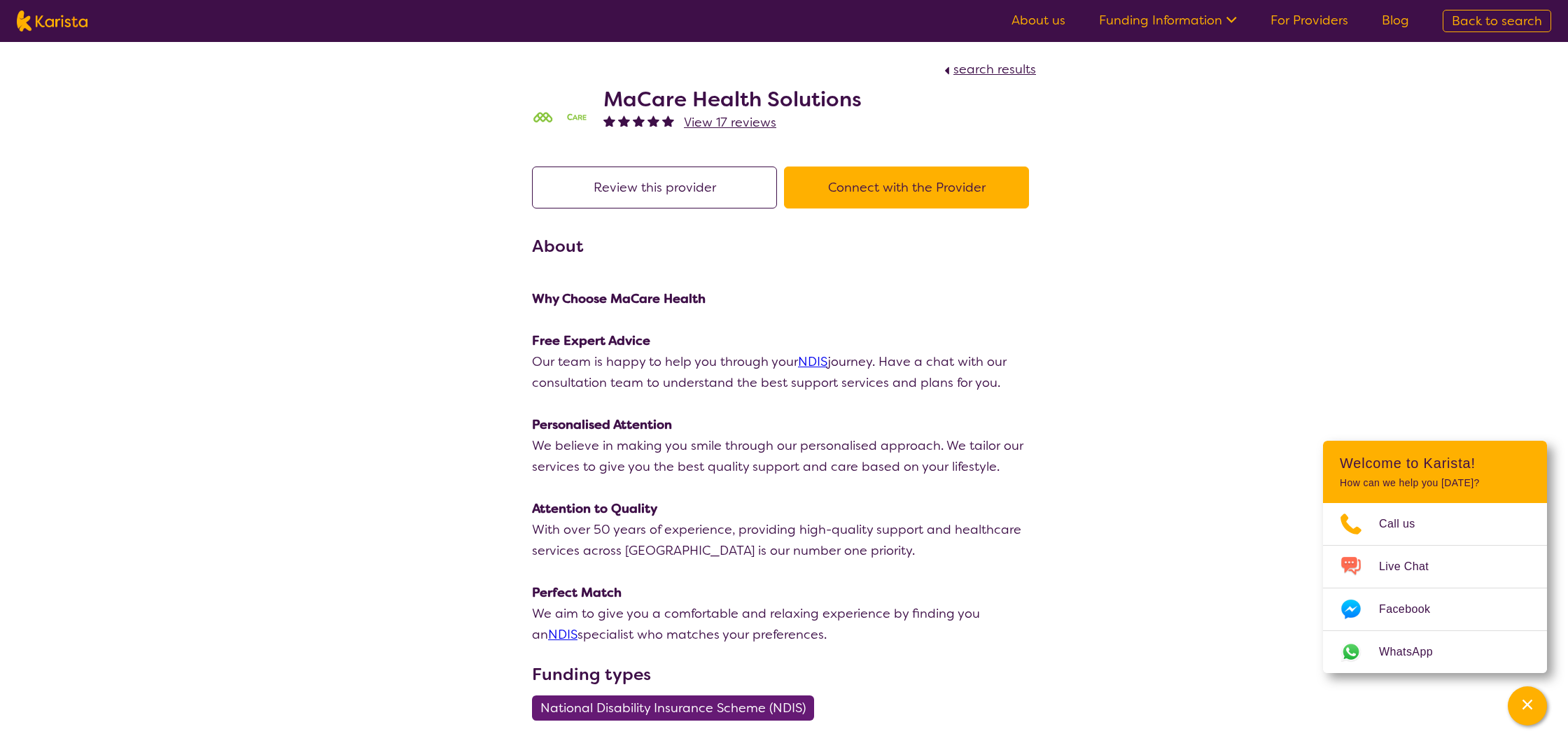
click at [617, 106] on h2 "MaCare Health Solutions" at bounding box center [733, 99] width 258 height 25
click at [865, 195] on button "Connect with the Provider" at bounding box center [906, 188] width 245 height 42
click at [647, 96] on h2 "MaCare Health Solutions" at bounding box center [733, 99] width 258 height 25
drag, startPoint x: 587, startPoint y: 93, endPoint x: 890, endPoint y: 110, distance: 303.5
click at [890, 110] on div "MaCare Health Solutions View 17 reviews" at bounding box center [783, 114] width 504 height 70
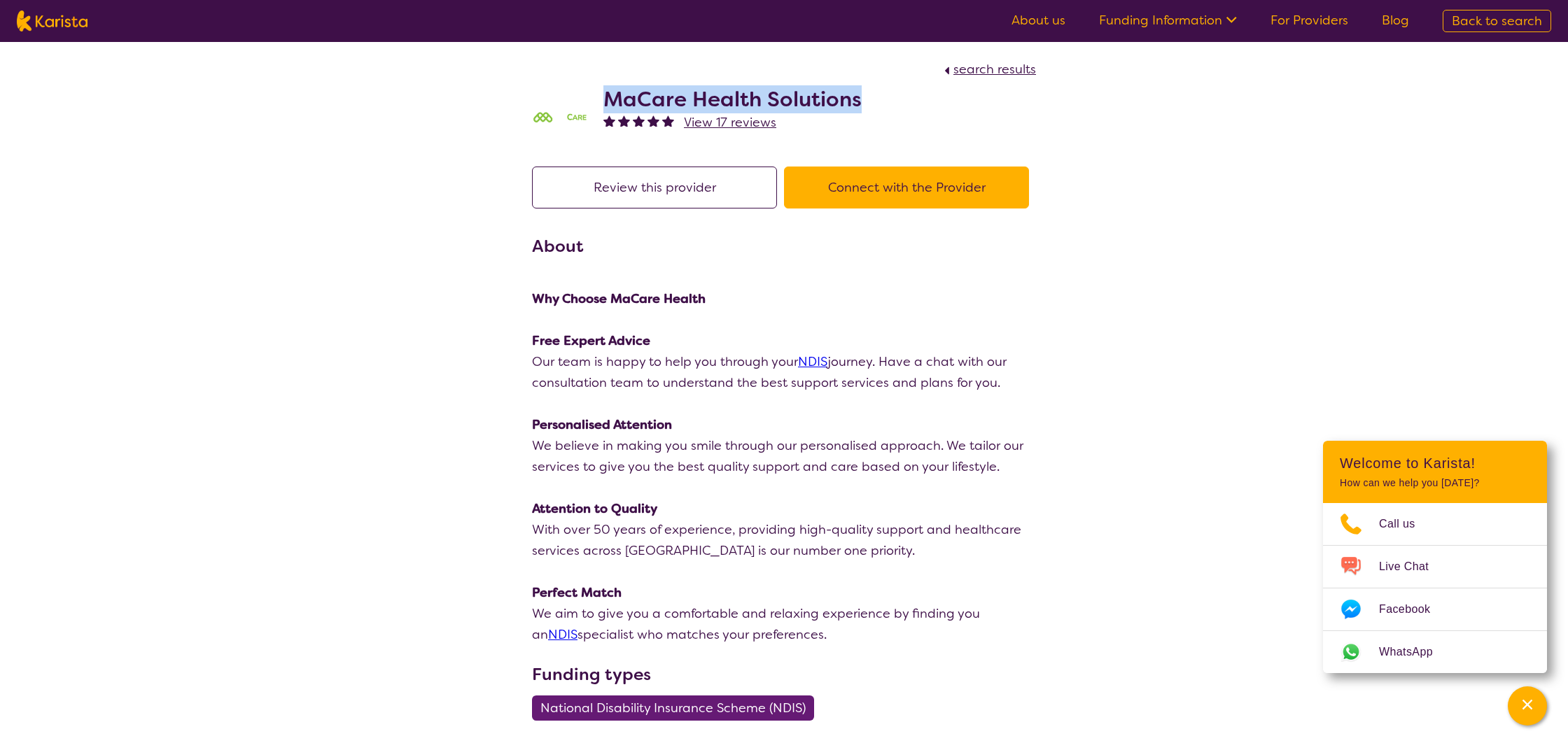
copy h2 "MaCare Health Solutions"
click at [978, 64] on span "search results" at bounding box center [995, 69] width 83 height 17
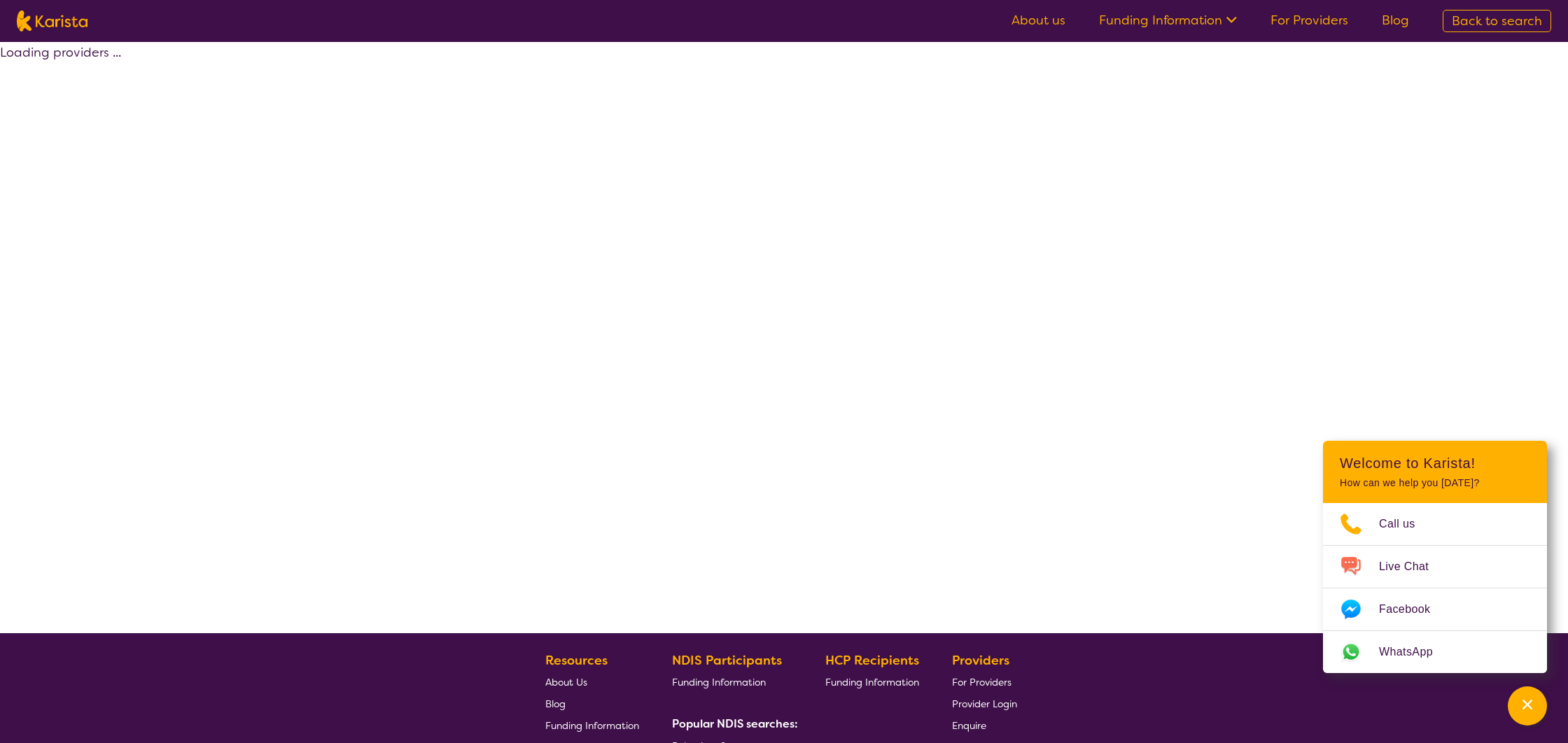
select select "by_score"
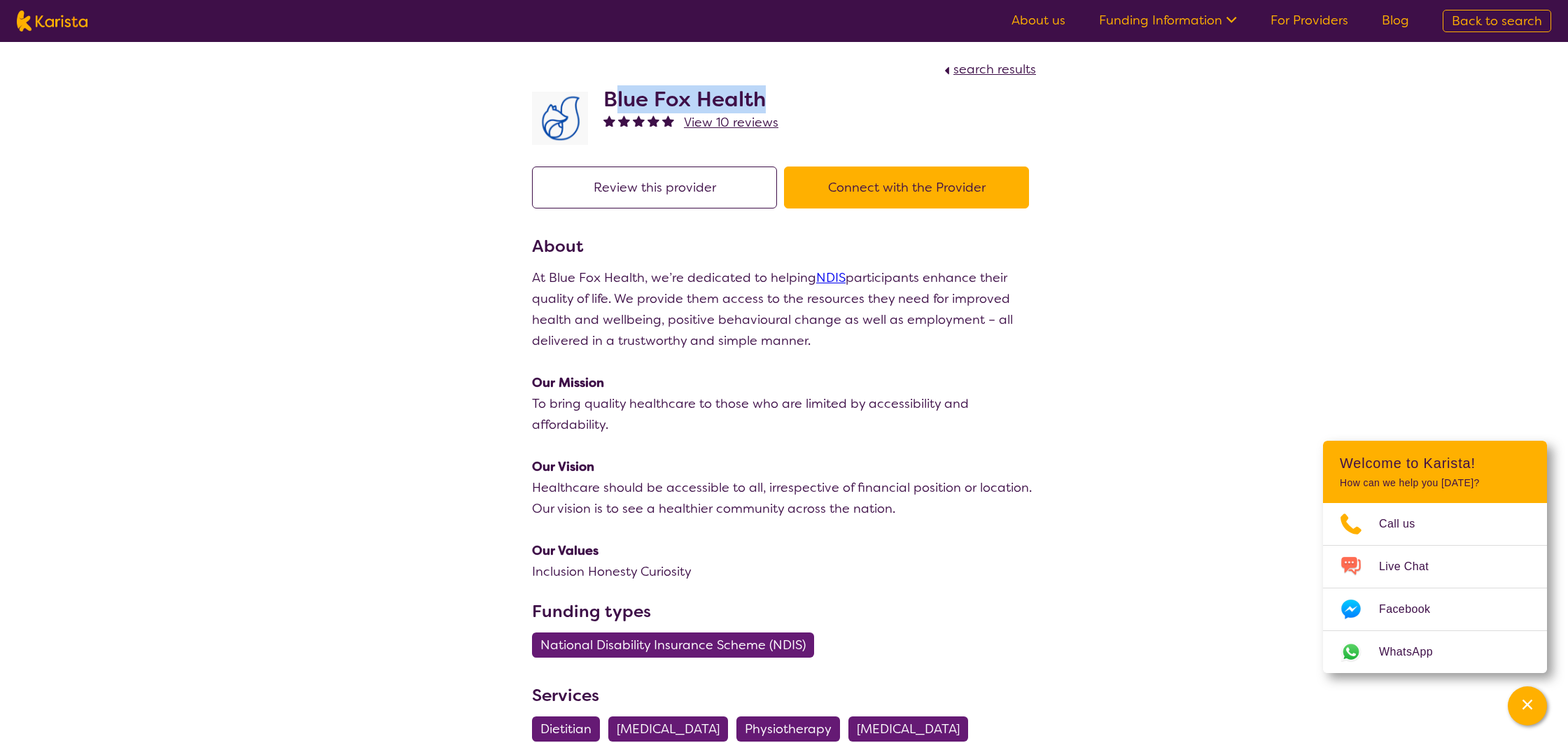
drag, startPoint x: 810, startPoint y: 99, endPoint x: 618, endPoint y: 96, distance: 192.0
click at [618, 96] on div "Blue Fox Health View 10 reviews" at bounding box center [783, 114] width 504 height 70
drag, startPoint x: 651, startPoint y: 102, endPoint x: 778, endPoint y: 98, distance: 127.1
click at [778, 98] on div "Blue Fox Health View 10 reviews" at bounding box center [783, 114] width 504 height 70
copy h2 "Blue Fox Health"
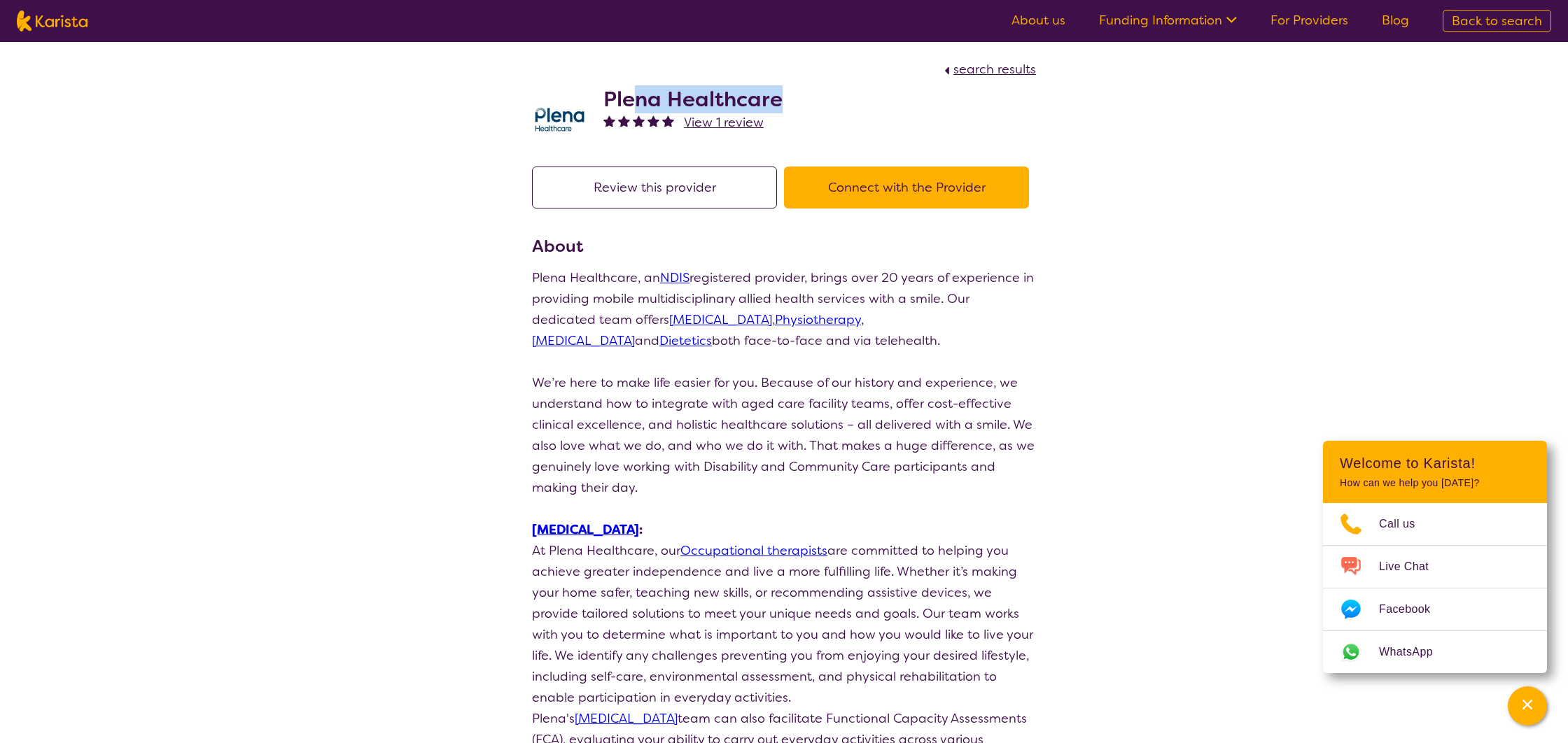
drag, startPoint x: 791, startPoint y: 106, endPoint x: 635, endPoint y: 94, distance: 156.5
click at [635, 94] on div "Plena Healthcare View 1 review" at bounding box center [783, 114] width 504 height 70
drag, startPoint x: 605, startPoint y: 92, endPoint x: 821, endPoint y: 111, distance: 216.8
click at [821, 111] on div "Plena Healthcare View 1 review" at bounding box center [783, 114] width 504 height 70
copy h2 "Plena Healthcare"
